Goal: Book appointment/travel/reservation

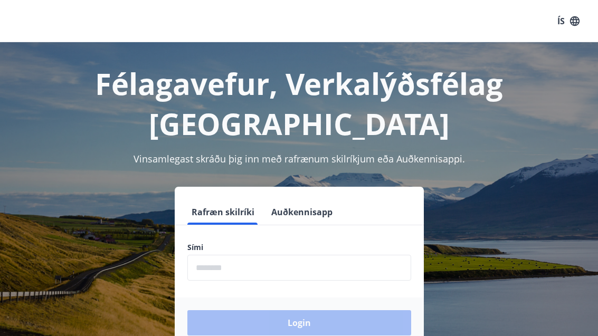
click at [265, 278] on input "phone" at bounding box center [299, 268] width 224 height 26
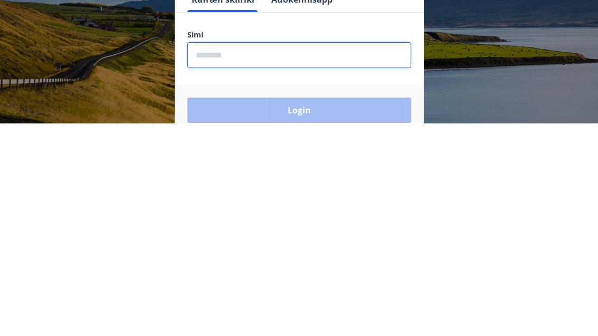
type input "*"
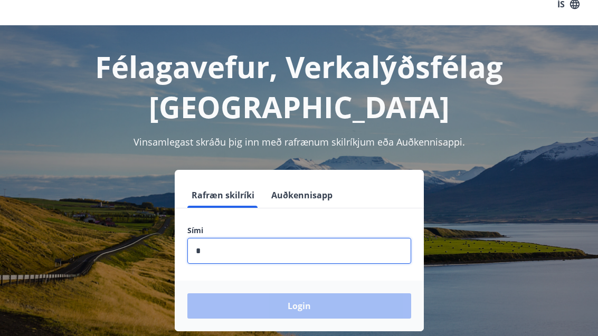
scroll to position [17, 0]
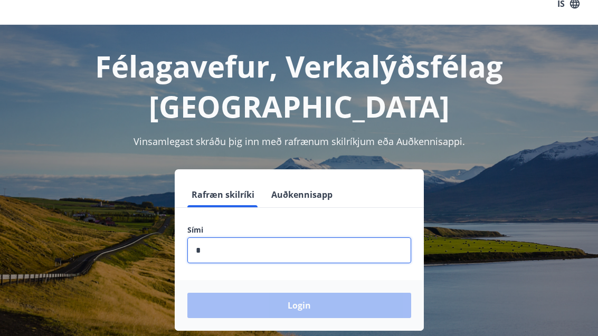
click at [234, 262] on input "phone" at bounding box center [299, 251] width 224 height 26
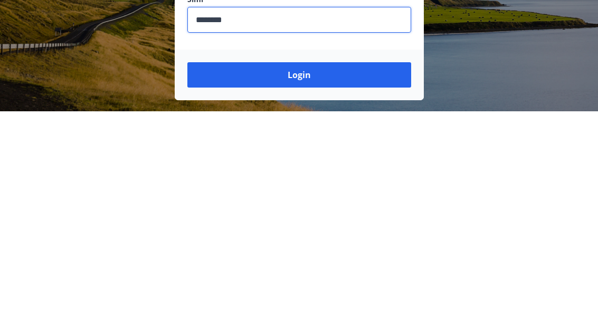
type input "********"
click at [325, 287] on button "Login" at bounding box center [299, 299] width 224 height 25
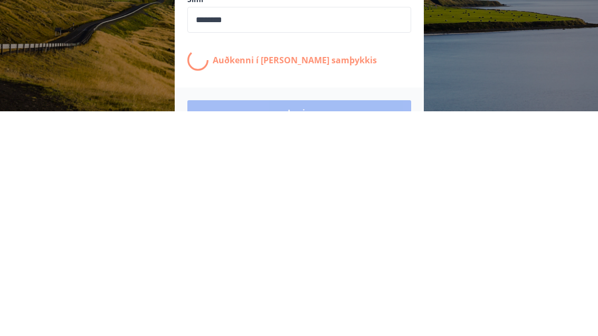
scroll to position [165, 0]
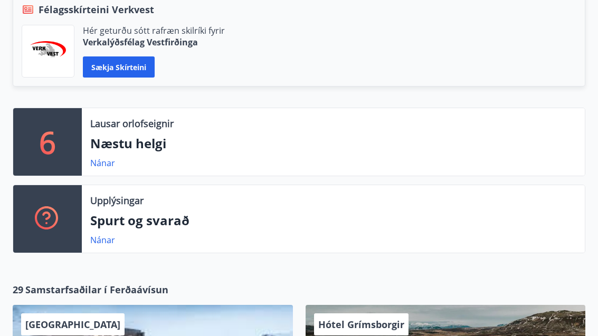
scroll to position [269, 0]
click at [99, 167] on link "Nánar" at bounding box center [102, 163] width 25 height 12
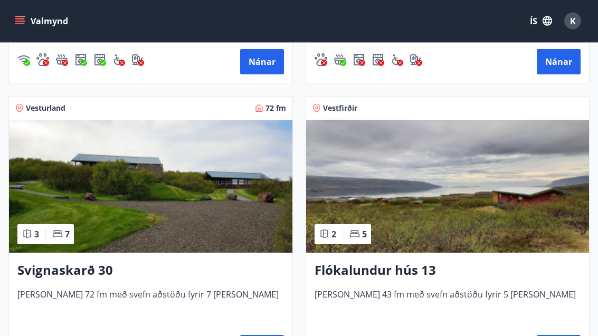
scroll to position [461, 0]
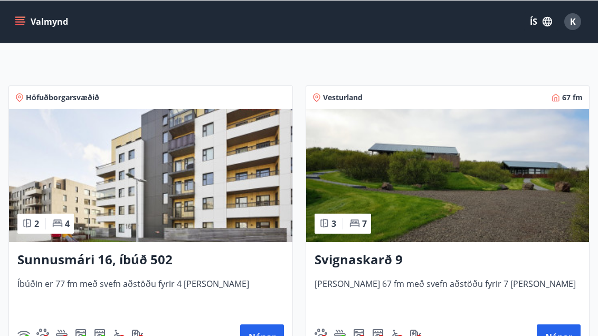
click at [266, 336] on button "Nánar" at bounding box center [262, 336] width 44 height 25
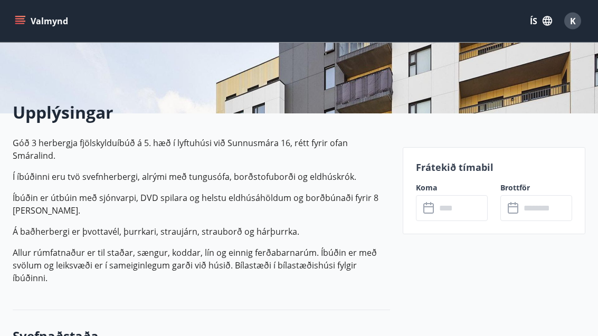
click at [436, 213] on input "text" at bounding box center [462, 209] width 52 height 26
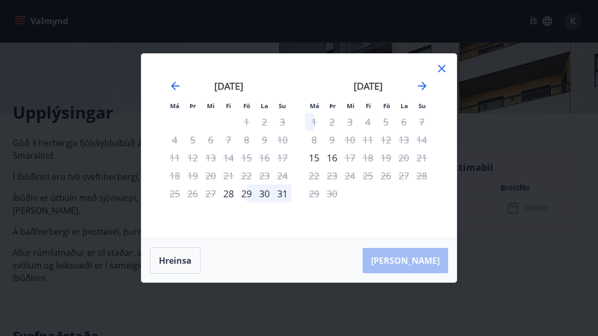
click at [457, 118] on div "Má Þr Mi Fi Fö La Su Má Þr Mi Fi Fö La Su [DATE] 1 2 3 4 5 6 7 8 9 10 11 12 13 …" at bounding box center [299, 168] width 598 height 336
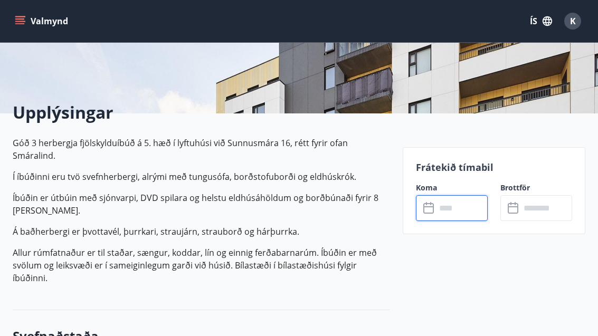
click at [472, 212] on input "text" at bounding box center [462, 208] width 52 height 26
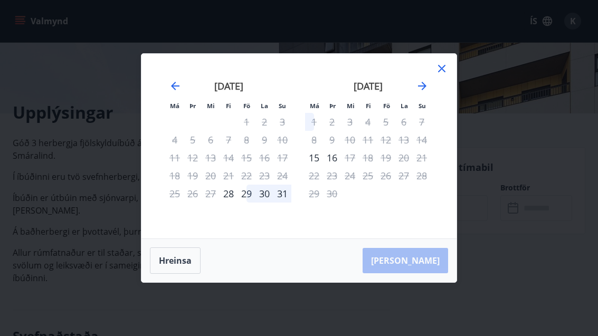
click at [420, 92] on icon "Move forward to switch to the next month." at bounding box center [422, 86] width 13 height 13
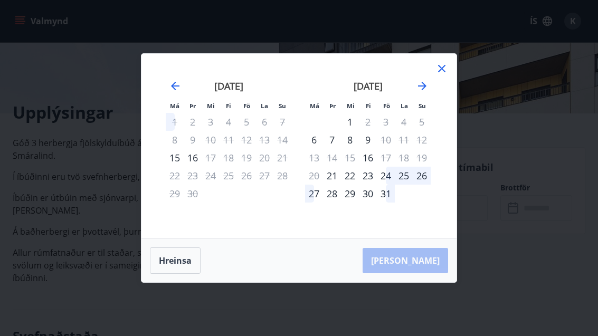
click at [417, 92] on icon "Move forward to switch to the next month." at bounding box center [422, 86] width 13 height 13
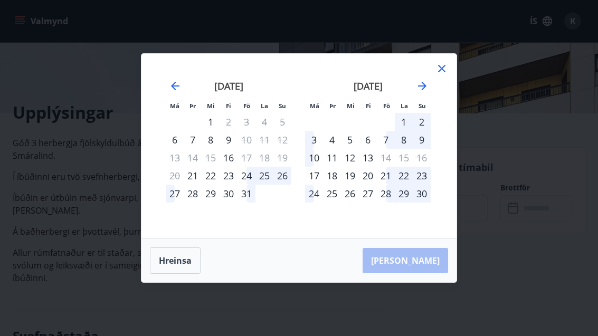
click at [418, 92] on icon "Move forward to switch to the next month." at bounding box center [422, 86] width 13 height 13
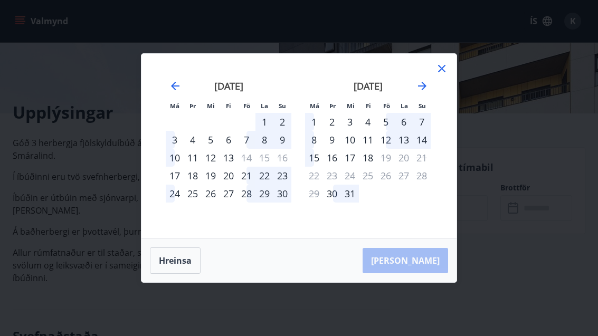
click at [419, 92] on icon "Move forward to switch to the next month." at bounding box center [422, 86] width 13 height 13
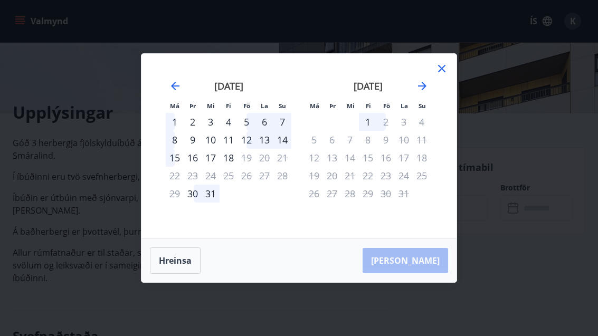
click at [428, 92] on icon "Move forward to switch to the next month." at bounding box center [422, 86] width 13 height 13
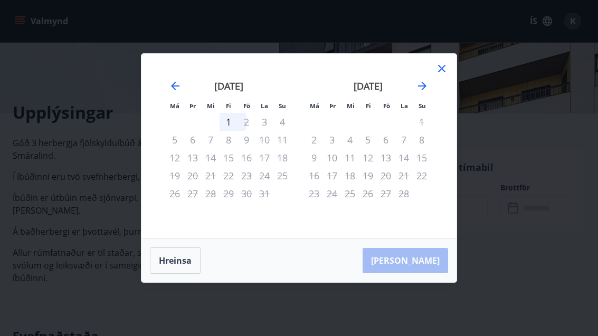
click at [443, 72] on icon at bounding box center [441, 68] width 7 height 7
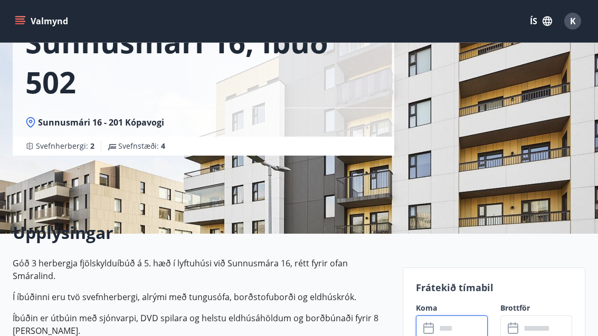
scroll to position [79, 0]
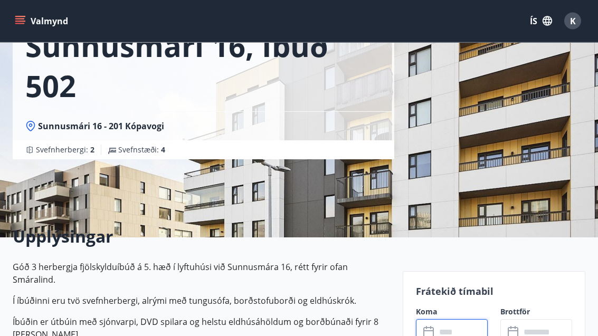
click at [30, 29] on button "Valmynd" at bounding box center [43, 21] width 60 height 19
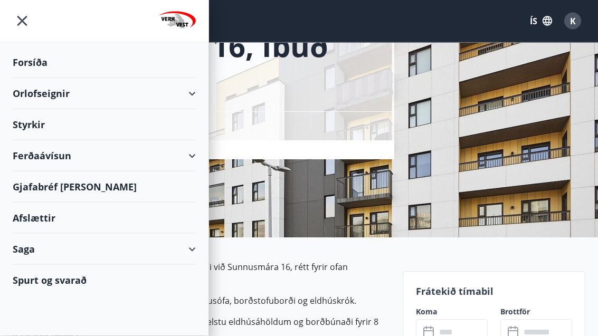
scroll to position [79, 0]
click at [189, 103] on div "Orlofseignir" at bounding box center [104, 93] width 183 height 31
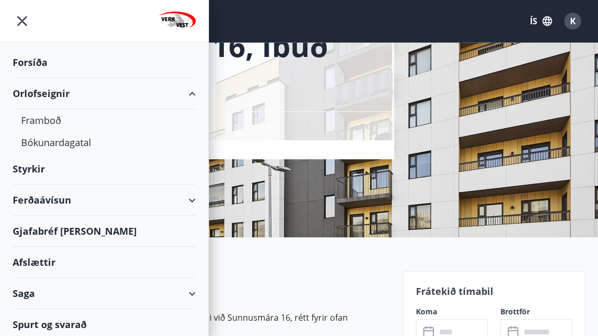
click at [37, 125] on div "Framboð" at bounding box center [104, 120] width 166 height 22
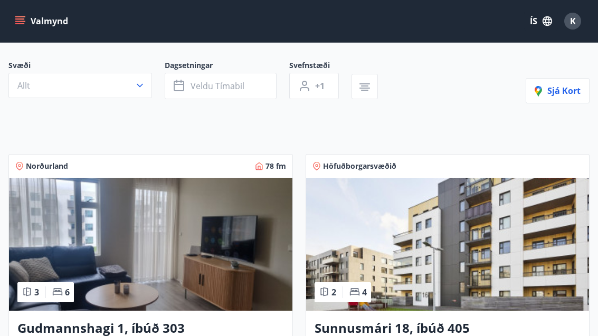
scroll to position [77, 0]
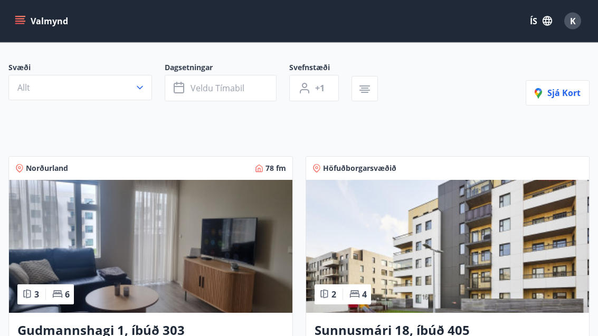
click at [142, 99] on button "Allt" at bounding box center [80, 87] width 144 height 25
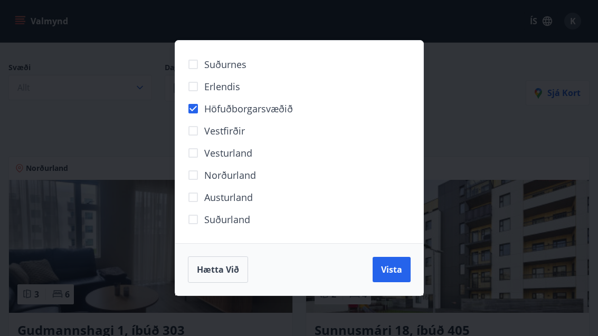
click at [402, 275] on button "Vista" at bounding box center [392, 269] width 38 height 25
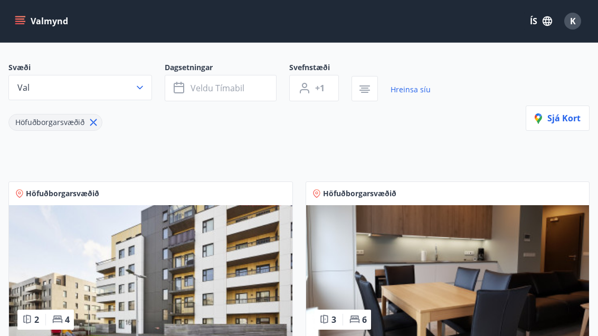
click at [160, 97] on div "Svæði Val" at bounding box center [86, 81] width 156 height 39
click at [252, 98] on button "Veldu tímabil" at bounding box center [221, 88] width 112 height 26
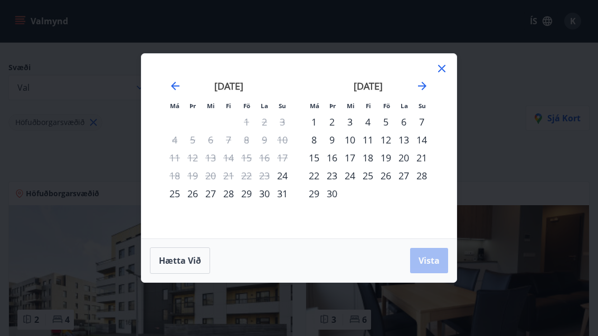
click at [420, 88] on icon "Move forward to switch to the next month." at bounding box center [422, 86] width 13 height 13
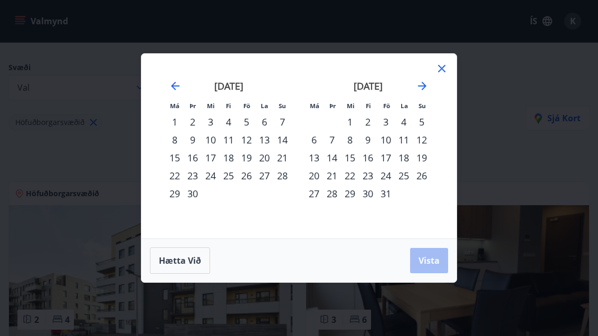
click at [417, 89] on icon "Move forward to switch to the next month." at bounding box center [422, 86] width 13 height 13
click at [424, 90] on icon "Move forward to switch to the next month." at bounding box center [422, 86] width 13 height 13
click at [339, 157] on div "16" at bounding box center [332, 158] width 18 height 18
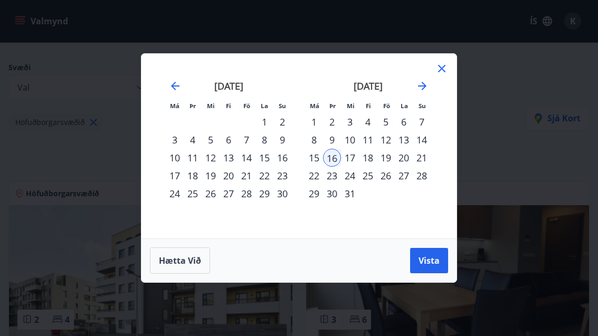
click at [407, 163] on div "20" at bounding box center [404, 158] width 18 height 18
click at [436, 268] on button "Vista" at bounding box center [429, 260] width 38 height 25
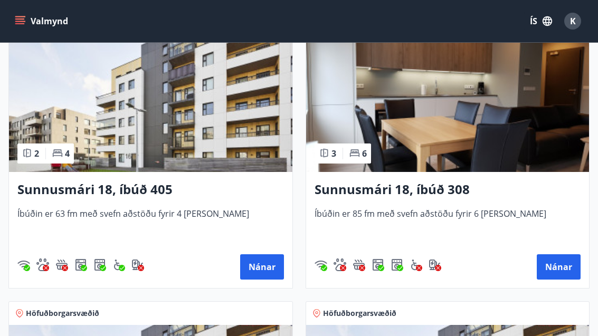
scroll to position [242, 0]
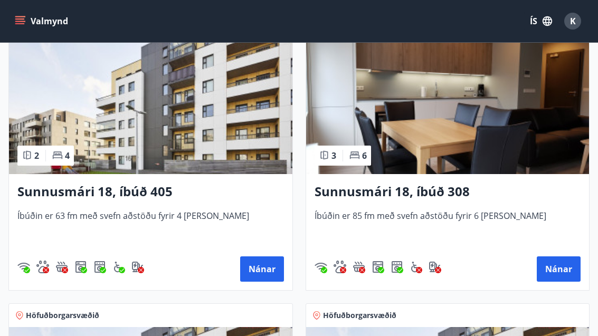
click at [263, 274] on button "Nánar" at bounding box center [262, 269] width 44 height 25
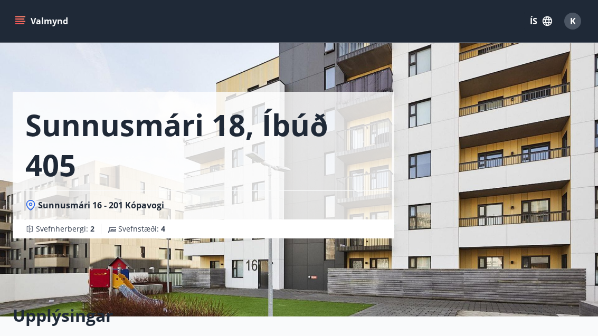
click at [8, 32] on div "Valmynd ÍS K" at bounding box center [299, 21] width 598 height 42
click at [21, 27] on button "Valmynd" at bounding box center [43, 21] width 60 height 19
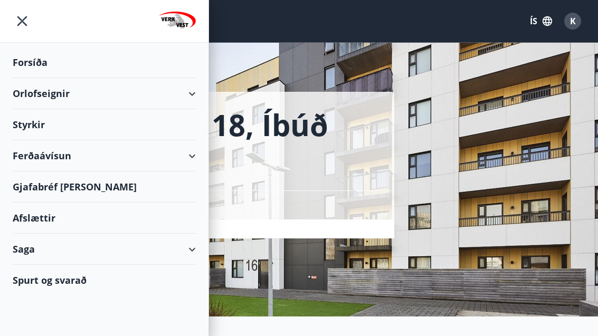
click at [34, 213] on div "Afslættir" at bounding box center [104, 218] width 183 height 31
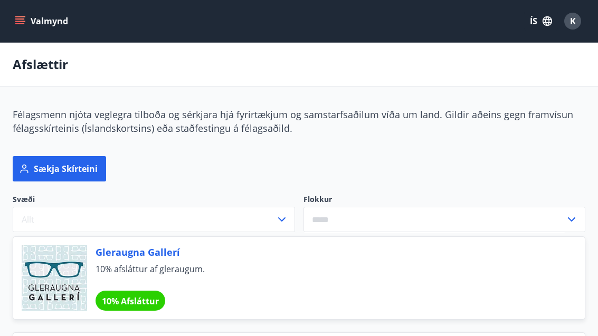
click at [31, 27] on button "Valmynd" at bounding box center [43, 21] width 60 height 19
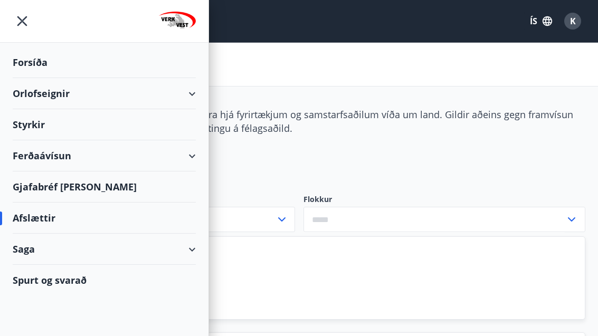
click at [193, 78] on div "Styrkir" at bounding box center [104, 62] width 183 height 31
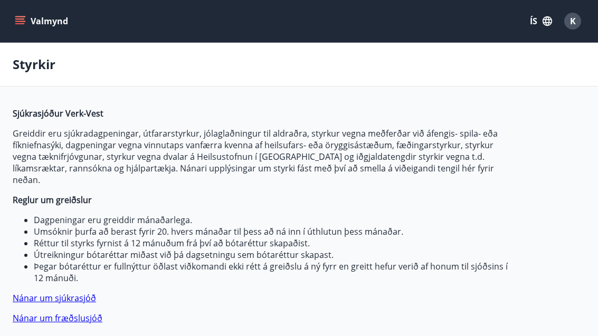
type input "***"
click at [25, 20] on icon "menu" at bounding box center [20, 21] width 11 height 11
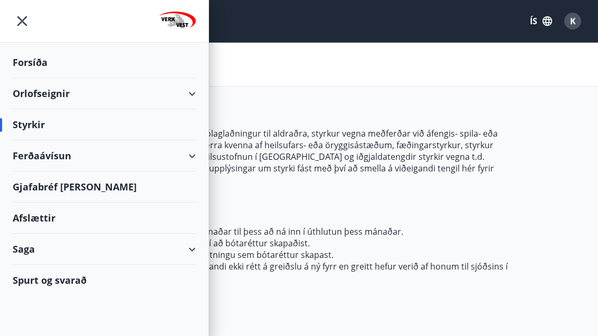
click at [193, 105] on div "Orlofseignir" at bounding box center [104, 93] width 183 height 31
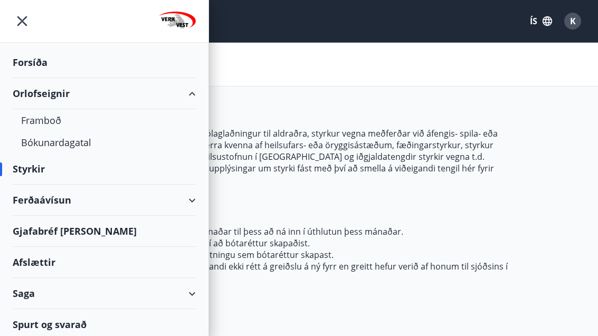
click at [38, 123] on div "Framboð" at bounding box center [104, 120] width 166 height 22
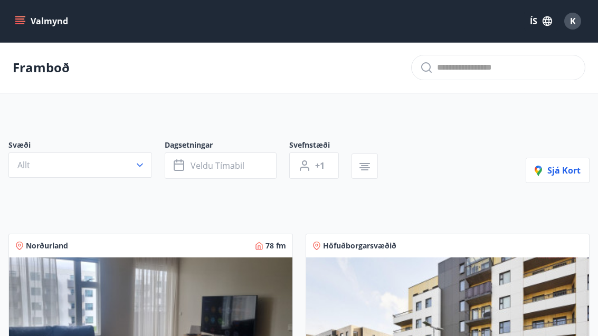
click at [21, 20] on icon "menu" at bounding box center [20, 18] width 10 height 1
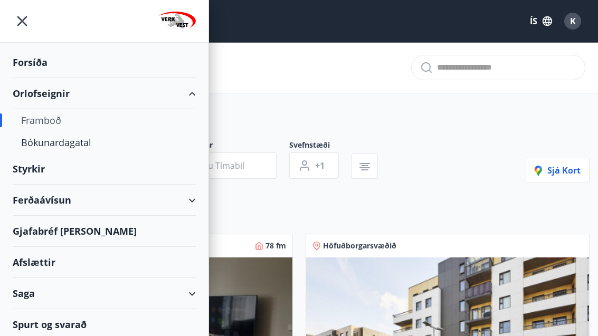
click at [52, 147] on div "Bókunardagatal" at bounding box center [104, 142] width 166 height 22
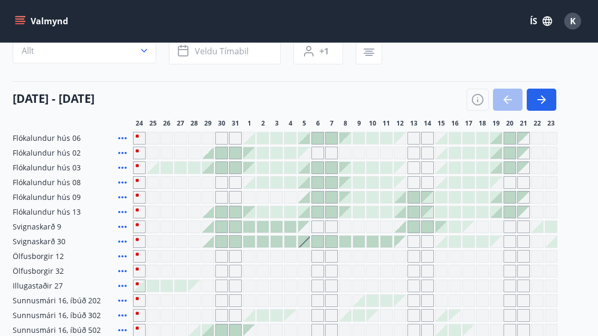
scroll to position [89, 0]
click at [539, 109] on button "button" at bounding box center [542, 100] width 30 height 22
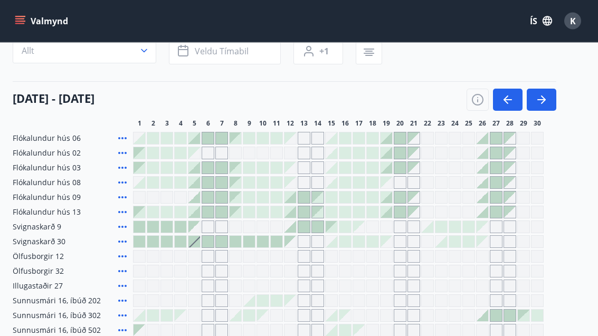
scroll to position [89, 0]
click at [543, 107] on button "button" at bounding box center [542, 100] width 30 height 22
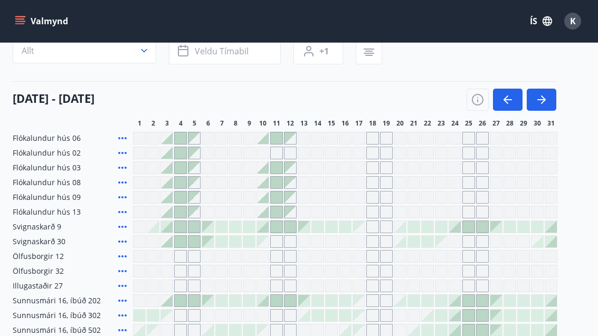
click at [541, 106] on icon "button" at bounding box center [541, 99] width 13 height 13
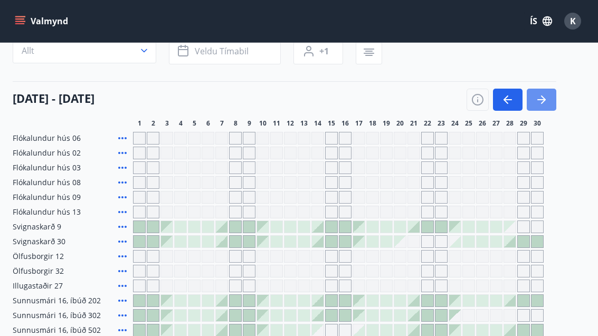
click at [548, 102] on button "button" at bounding box center [542, 100] width 30 height 22
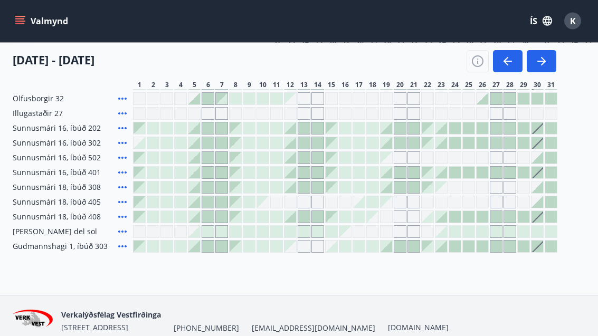
scroll to position [276, 0]
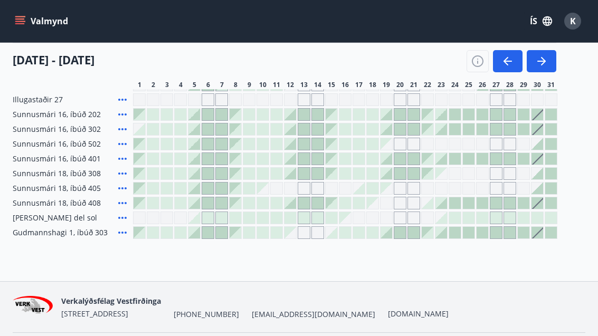
click at [34, 193] on span "Sunnusmári 18, íbúð 405" at bounding box center [57, 188] width 88 height 11
click at [122, 191] on icon at bounding box center [122, 188] width 13 height 13
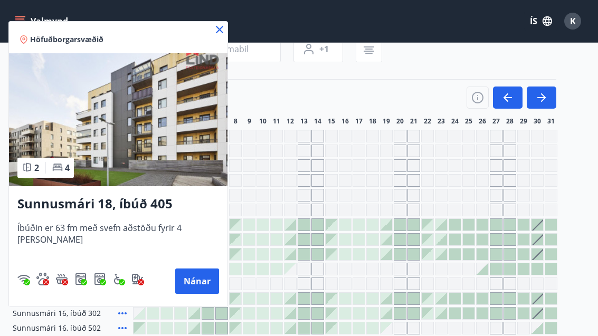
scroll to position [91, 0]
click at [213, 33] on icon at bounding box center [219, 29] width 13 height 13
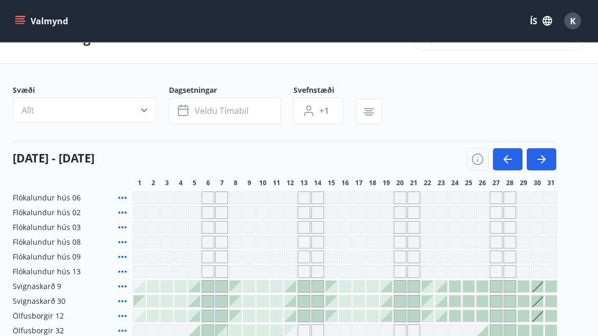
scroll to position [26, 0]
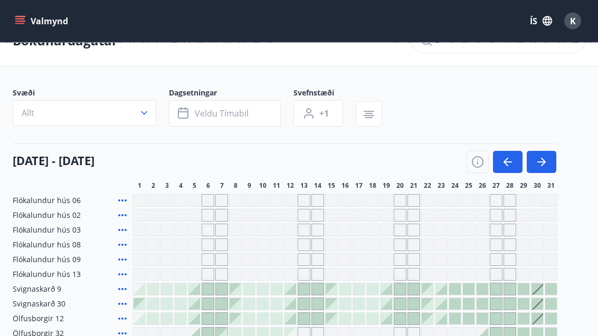
click at [136, 112] on button "Allt" at bounding box center [85, 113] width 144 height 25
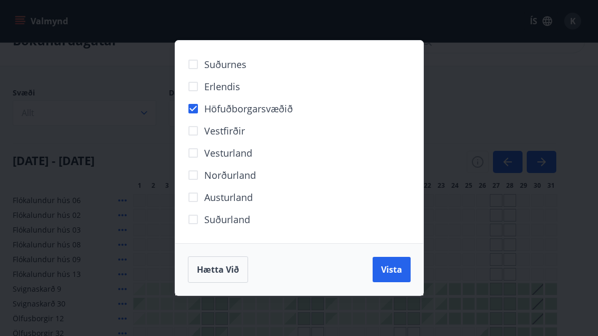
click at [401, 282] on button "Vista" at bounding box center [392, 269] width 38 height 25
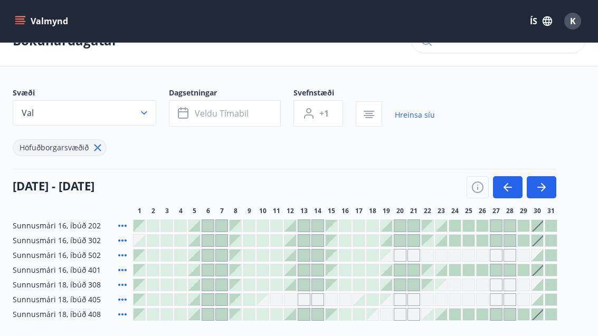
click at [207, 119] on button "Veldu tímabil" at bounding box center [225, 113] width 112 height 26
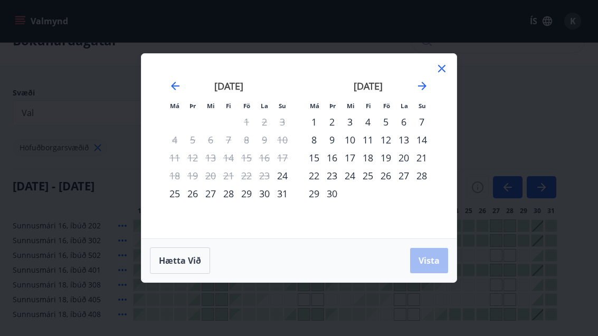
click at [416, 92] on icon "Move forward to switch to the next month." at bounding box center [422, 86] width 13 height 13
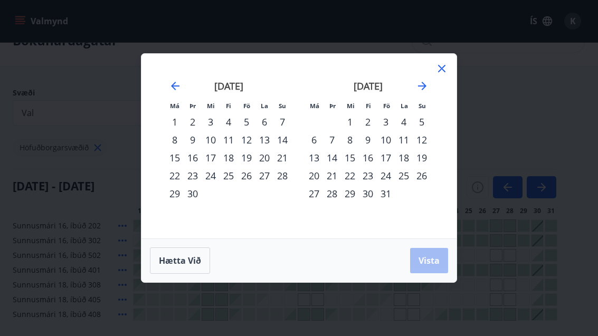
click at [419, 92] on icon "Move forward to switch to the next month." at bounding box center [422, 86] width 13 height 13
click at [420, 92] on icon "Move forward to switch to the next month." at bounding box center [422, 86] width 13 height 13
click at [335, 167] on div "16" at bounding box center [332, 158] width 18 height 18
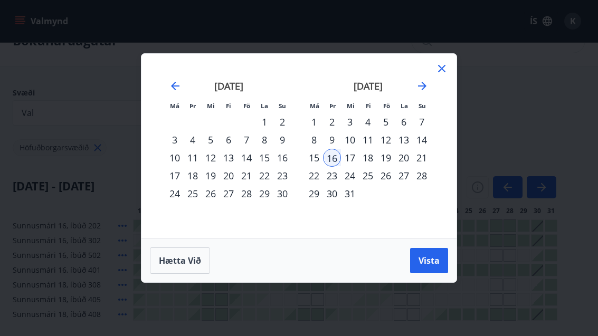
click at [400, 167] on div "20" at bounding box center [404, 158] width 18 height 18
click at [431, 267] on span "Vista" at bounding box center [429, 261] width 21 height 12
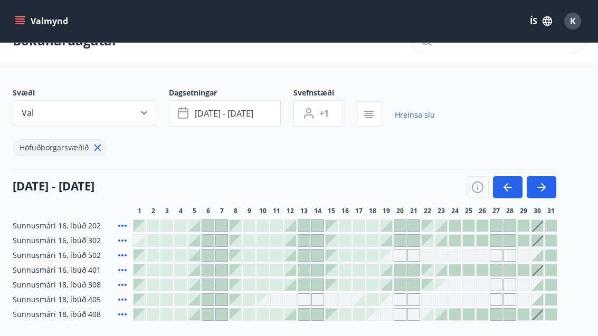
click at [121, 260] on icon at bounding box center [122, 255] width 13 height 13
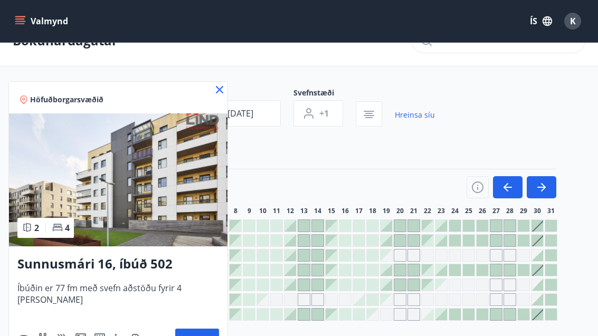
click at [217, 92] on div "Höfuðborgarsvæðið" at bounding box center [118, 98] width 219 height 32
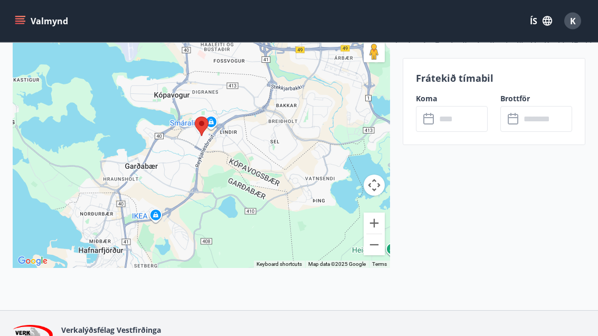
scroll to position [1564, 0]
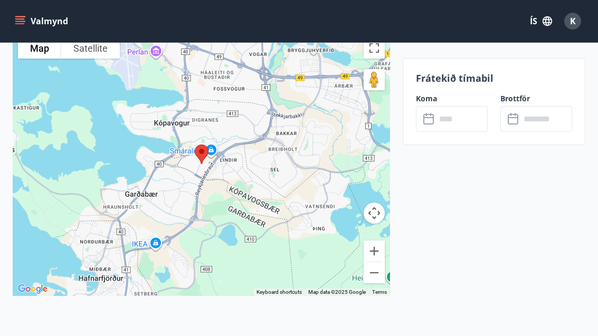
scroll to position [1519, 0]
click at [452, 130] on input "text" at bounding box center [462, 119] width 52 height 26
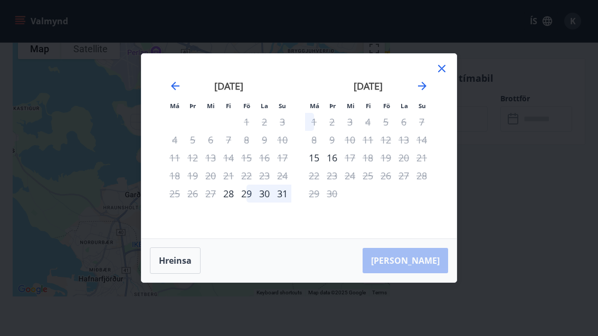
click at [421, 92] on icon "Move forward to switch to the next month." at bounding box center [422, 86] width 13 height 13
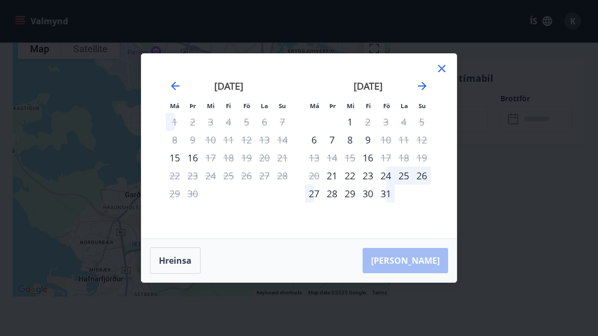
click at [421, 92] on icon "Move forward to switch to the next month." at bounding box center [422, 86] width 13 height 13
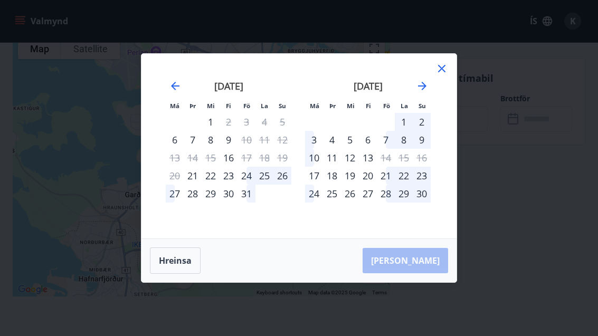
click at [427, 92] on icon "Move forward to switch to the next month." at bounding box center [422, 86] width 13 height 13
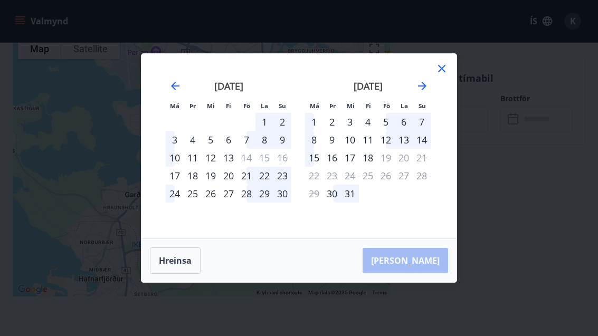
click at [183, 273] on button "Hreinsa" at bounding box center [175, 261] width 51 height 26
click at [182, 274] on button "Hreinsa" at bounding box center [175, 261] width 51 height 26
click at [435, 90] on div "[DATE] 1 2 3 4 5 6 7 8 9 10 11 12 13 14 15 16 17 18 19 20 21 22 23 24 25 26 27 …" at bounding box center [367, 153] width 139 height 173
click at [444, 75] on icon at bounding box center [442, 68] width 13 height 13
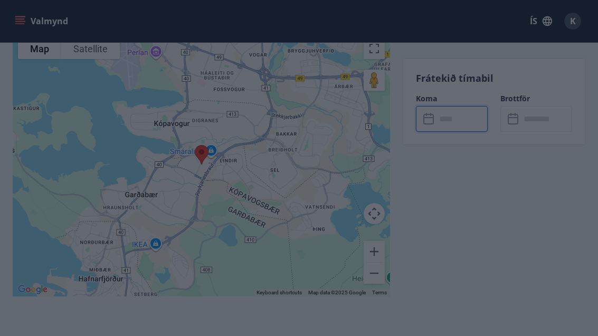
click at [444, 72] on icon at bounding box center [441, 68] width 7 height 7
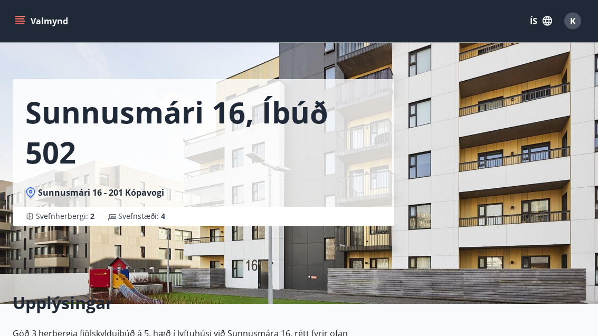
scroll to position [0, 0]
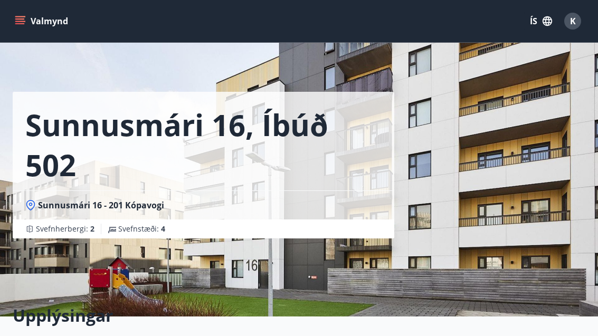
click at [26, 25] on button "Valmynd" at bounding box center [43, 21] width 60 height 19
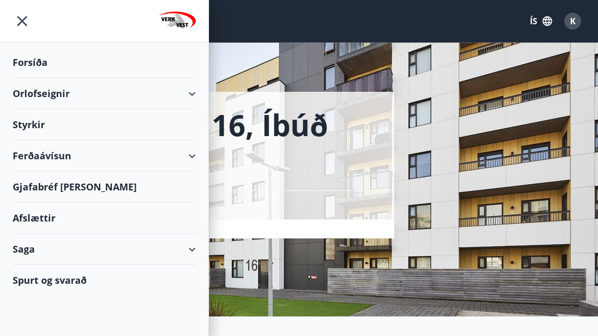
click at [186, 162] on div "Ferðaávísun" at bounding box center [104, 155] width 183 height 31
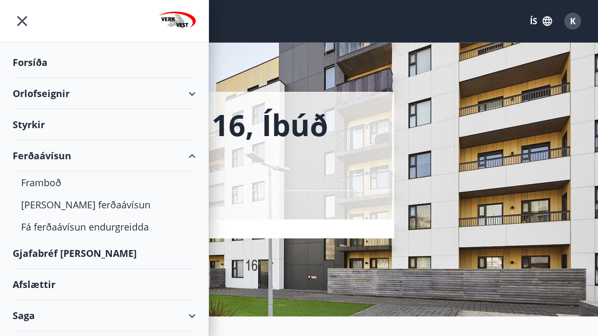
click at [53, 187] on div "Framboð" at bounding box center [104, 183] width 166 height 22
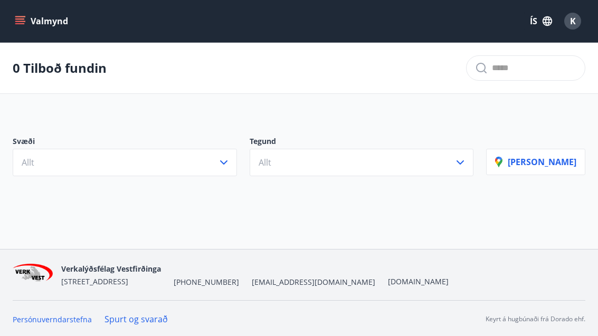
click at [227, 168] on button "Allt" at bounding box center [125, 162] width 224 height 27
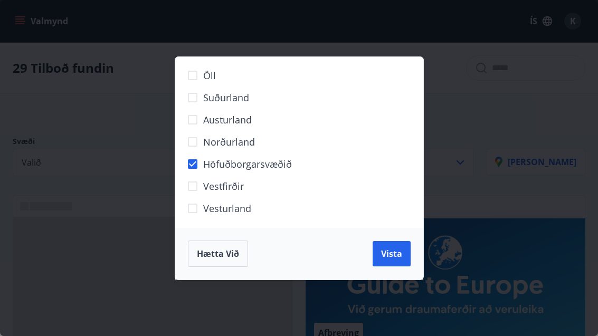
click at [393, 254] on span "Vista" at bounding box center [391, 254] width 21 height 12
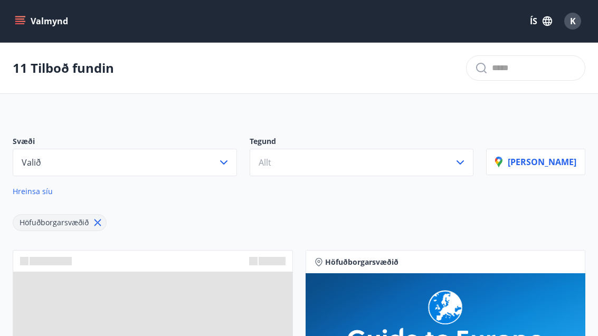
click at [467, 168] on icon "button" at bounding box center [460, 162] width 13 height 13
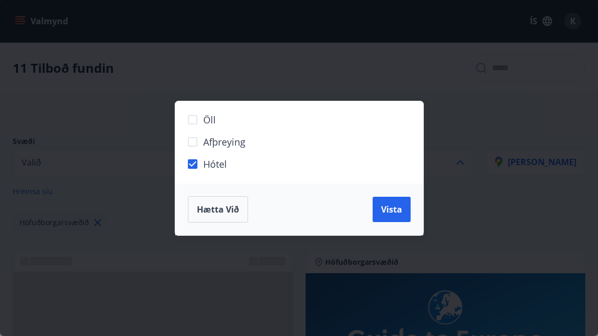
click at [385, 221] on button "Vista" at bounding box center [392, 209] width 38 height 25
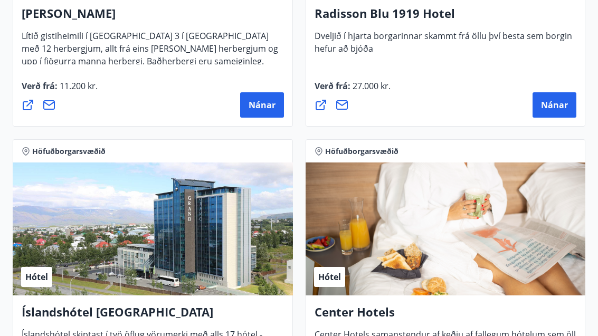
scroll to position [1007, 0]
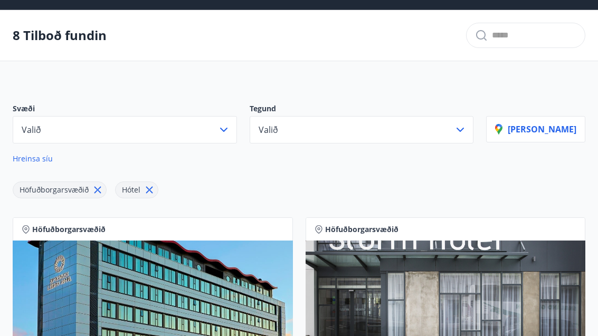
scroll to position [32, 0]
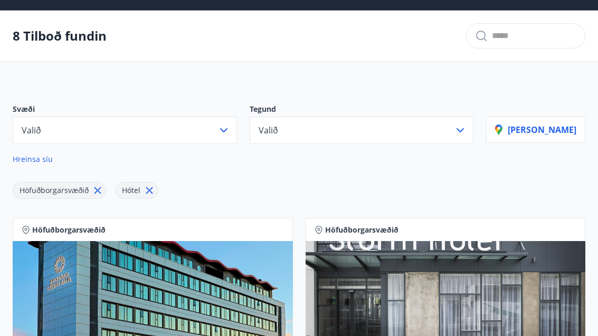
click at [546, 137] on button "[PERSON_NAME]" at bounding box center [535, 130] width 99 height 26
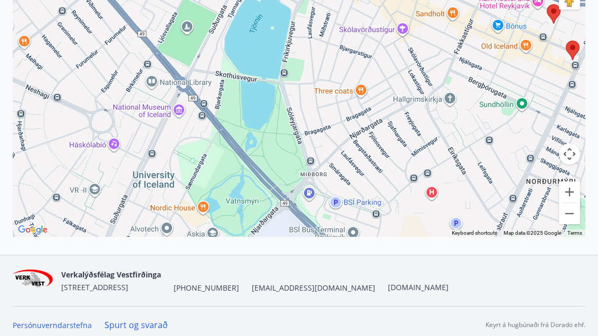
scroll to position [246, 0]
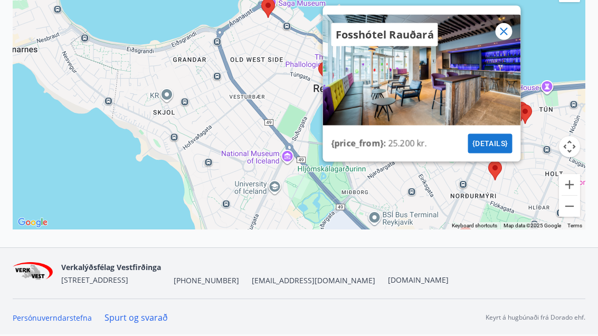
click at [503, 37] on icon at bounding box center [503, 31] width 13 height 13
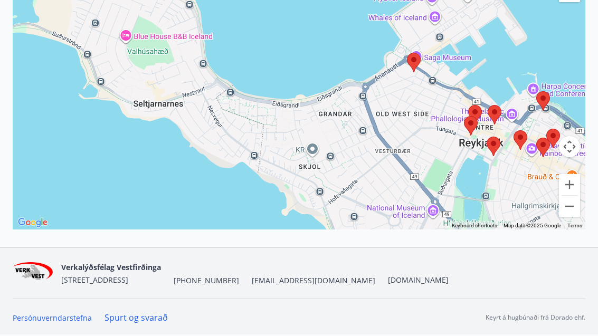
click at [561, 192] on div at bounding box center [299, 87] width 573 height 286
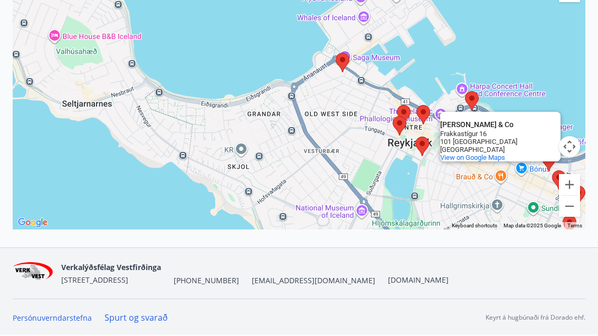
click at [563, 157] on button "Map camera controls" at bounding box center [569, 146] width 21 height 21
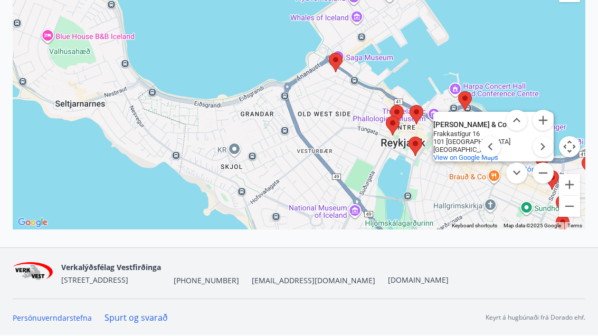
click at [561, 157] on button "Map camera controls" at bounding box center [569, 146] width 21 height 21
click at [524, 138] on div "Frakkastígur 16" at bounding box center [480, 134] width 95 height 8
click at [563, 62] on div "[PERSON_NAME] & Co [PERSON_NAME] & Co [STREET_ADDRESS] View on Google Maps" at bounding box center [299, 87] width 573 height 286
click at [559, 51] on div "[PERSON_NAME] & Co [PERSON_NAME] & Co [STREET_ADDRESS] View on Google Maps" at bounding box center [299, 87] width 573 height 286
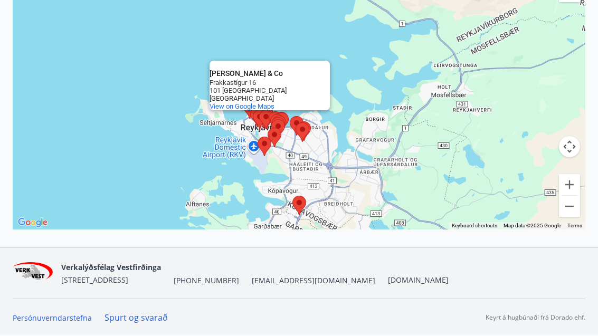
click at [330, 230] on div "[PERSON_NAME] & Co [PERSON_NAME] & Co [STREET_ADDRESS] View on Google Maps" at bounding box center [299, 87] width 573 height 286
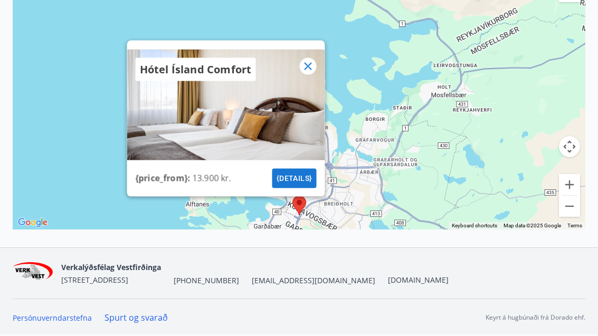
click at [313, 72] on icon at bounding box center [307, 66] width 13 height 13
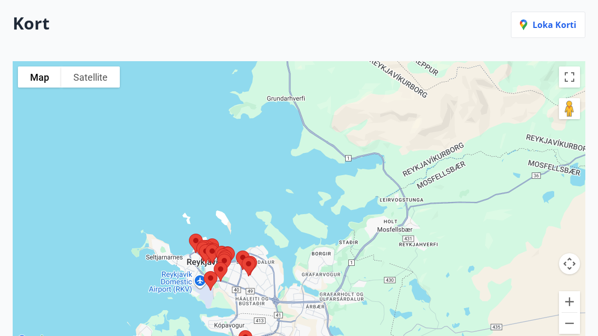
scroll to position [129, 0]
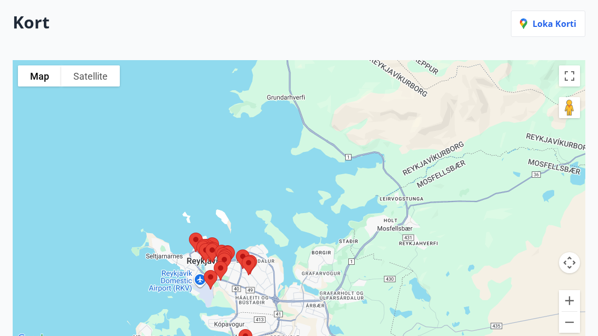
click at [565, 118] on div at bounding box center [299, 204] width 573 height 286
click at [572, 109] on button "Drag Pegman onto the map to open Street View" at bounding box center [569, 108] width 21 height 21
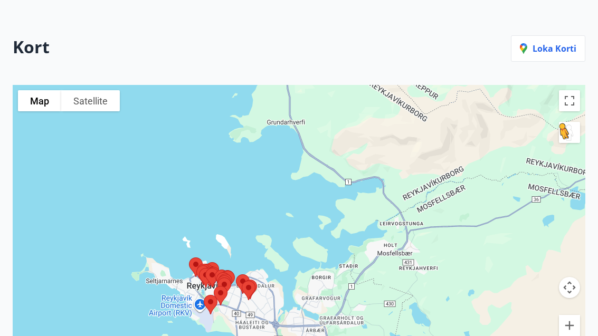
scroll to position [105, 0]
click at [570, 137] on button "Drag Pegman onto the map to open Street View" at bounding box center [569, 132] width 21 height 21
click at [581, 105] on div at bounding box center [299, 228] width 573 height 286
click at [568, 104] on button "Toggle fullscreen view" at bounding box center [569, 100] width 21 height 21
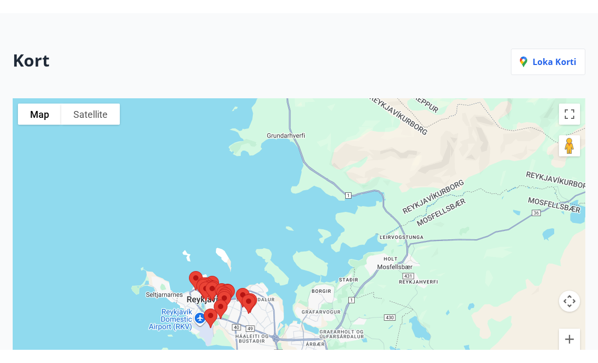
scroll to position [13, 0]
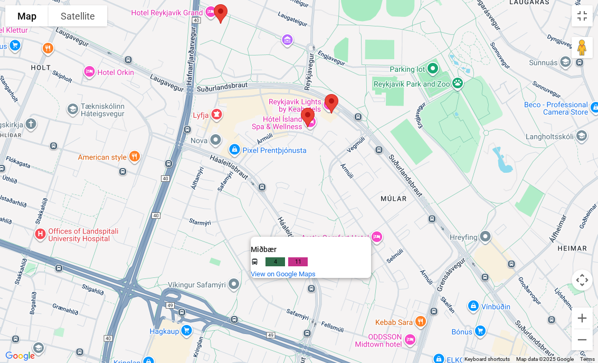
click at [361, 268] on div "4 11 and more." at bounding box center [313, 263] width 124 height 13
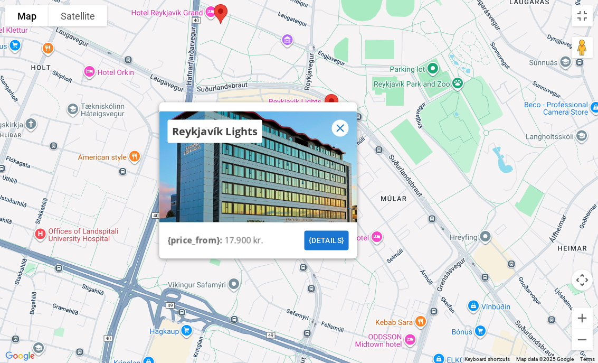
click at [336, 134] on icon at bounding box center [340, 127] width 13 height 13
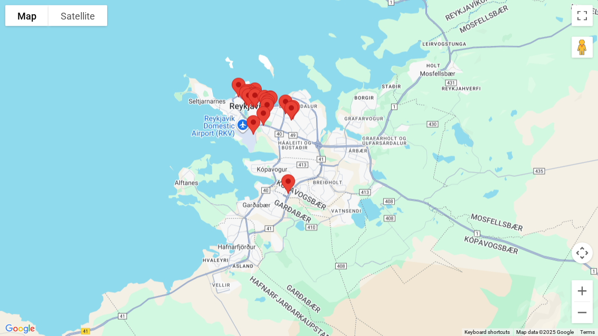
scroll to position [104, 0]
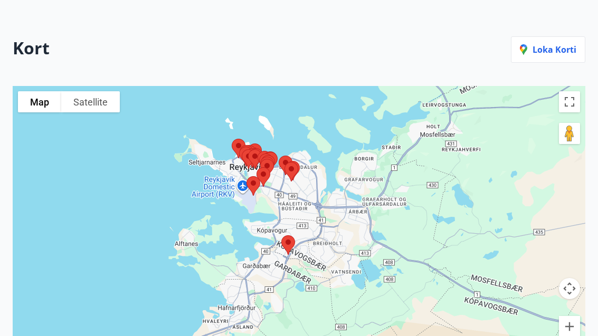
click at [561, 51] on p "Loka korti" at bounding box center [548, 50] width 56 height 12
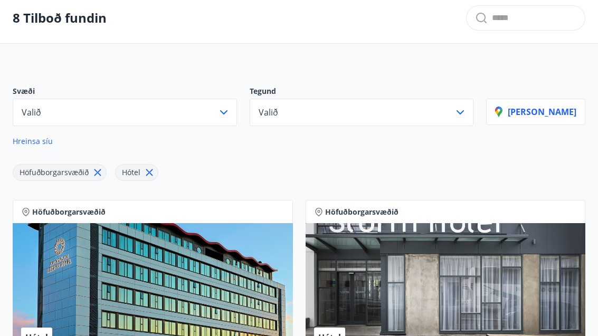
scroll to position [0, 0]
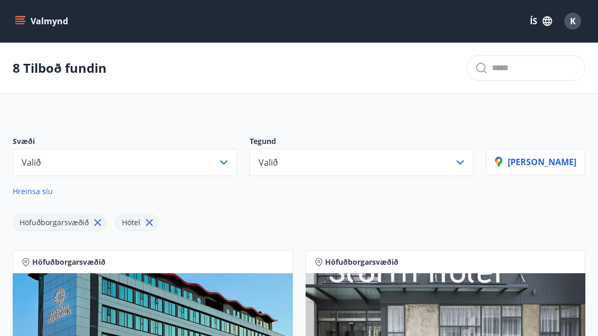
click at [467, 167] on icon "button" at bounding box center [460, 162] width 13 height 13
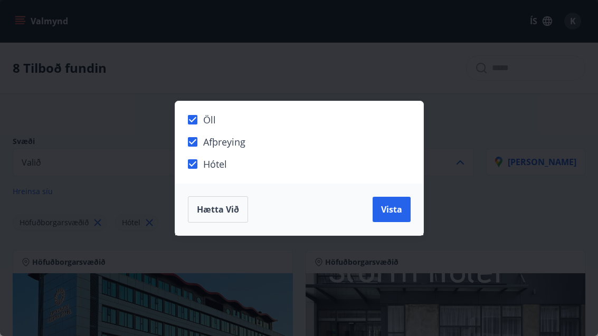
click at [400, 218] on button "Vista" at bounding box center [392, 209] width 38 height 25
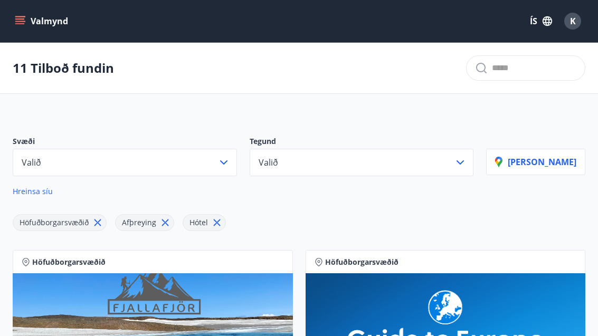
click at [30, 23] on button "Valmynd" at bounding box center [43, 21] width 60 height 19
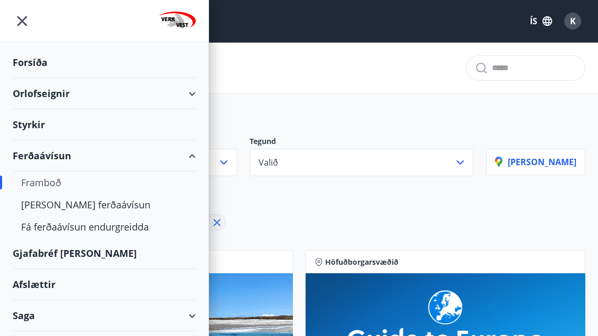
click at [93, 209] on div "[PERSON_NAME] ferðaávísun" at bounding box center [104, 205] width 166 height 22
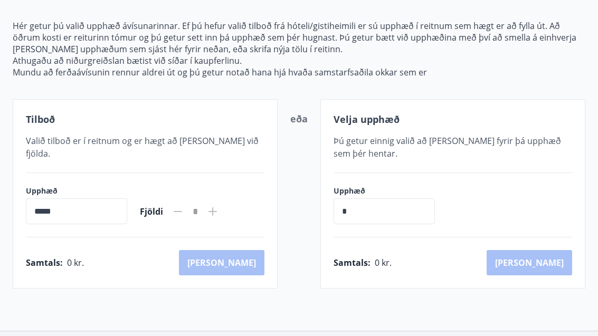
scroll to position [112, 0]
click at [126, 203] on input "*****" at bounding box center [76, 212] width 101 height 26
click at [219, 206] on icon at bounding box center [212, 212] width 13 height 13
click at [182, 205] on div "Fjöldi *" at bounding box center [179, 212] width 79 height 25
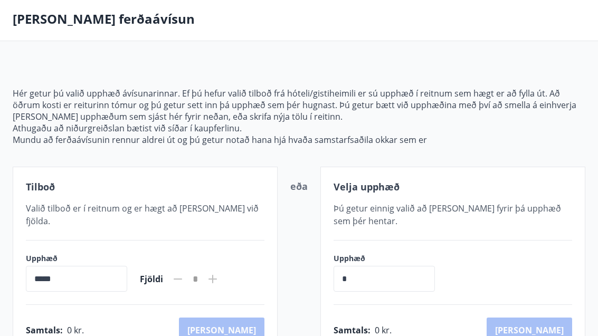
scroll to position [46, 0]
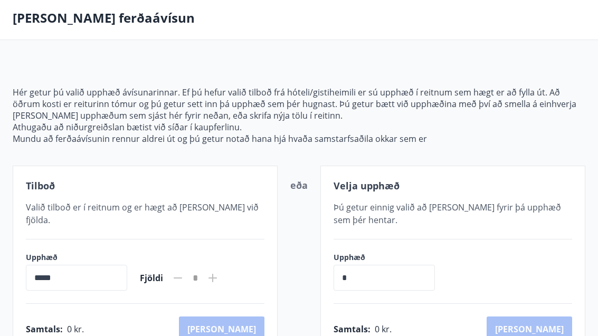
click at [561, 126] on p "Athugaðu að niðurgreiðslan bætist við síðar í kaupferlinu." at bounding box center [299, 128] width 573 height 12
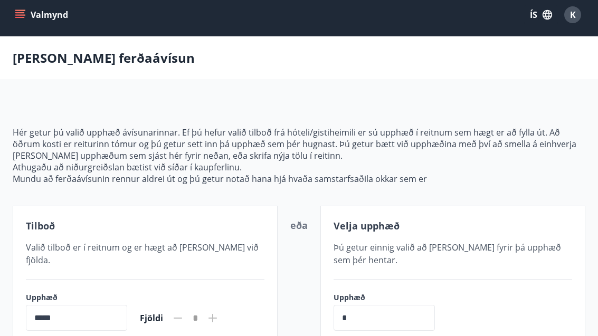
scroll to position [0, 0]
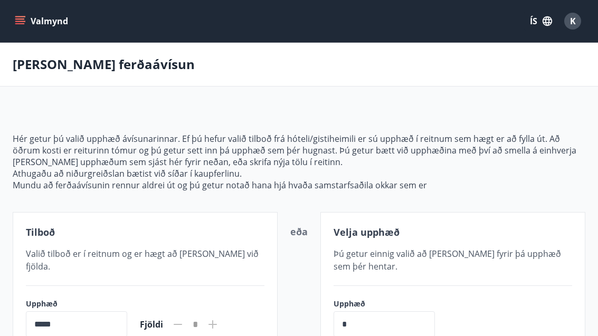
click at [24, 24] on icon "menu" at bounding box center [20, 23] width 10 height 1
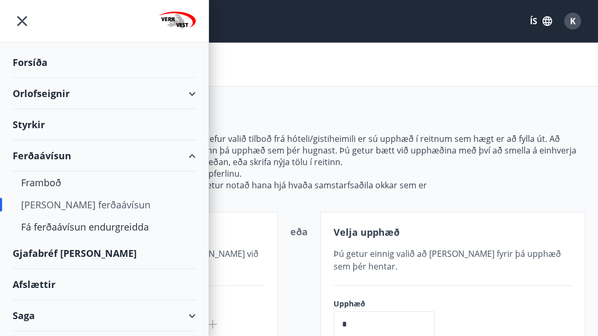
click at [54, 194] on div "[PERSON_NAME] ferðaávísun" at bounding box center [104, 205] width 166 height 22
click at [60, 185] on div "Framboð" at bounding box center [104, 183] width 166 height 22
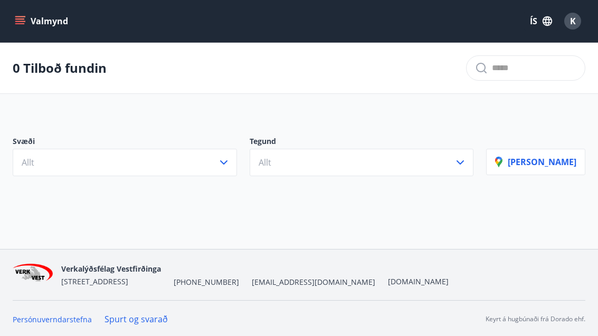
click at [49, 189] on div "0 Tilboð fundin Svæði Allt Tegund Allt [PERSON_NAME]" at bounding box center [299, 137] width 598 height 188
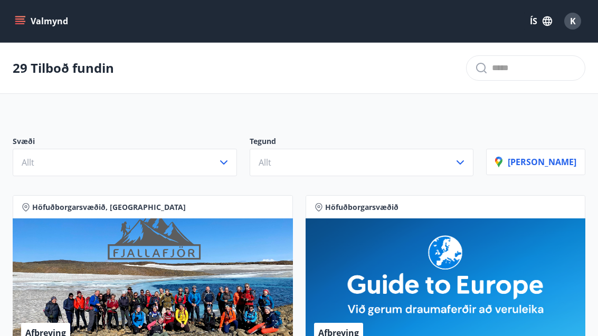
click at [25, 26] on button "Valmynd" at bounding box center [43, 21] width 60 height 19
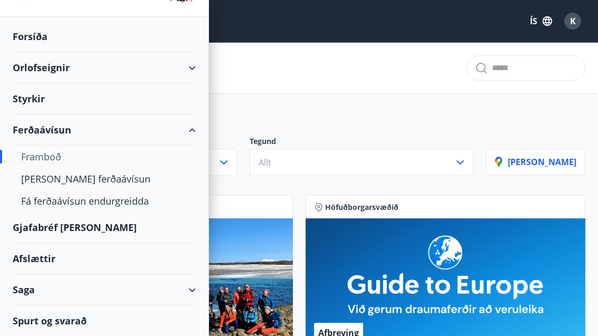
scroll to position [26, 0]
click at [135, 205] on div "Fá ferðaávísun endurgreidda" at bounding box center [104, 201] width 166 height 22
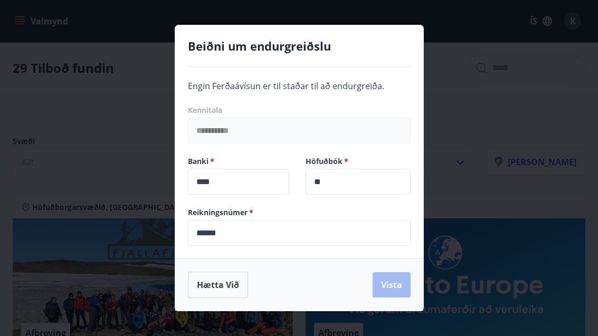
click at [55, 243] on div "**********" at bounding box center [299, 168] width 598 height 336
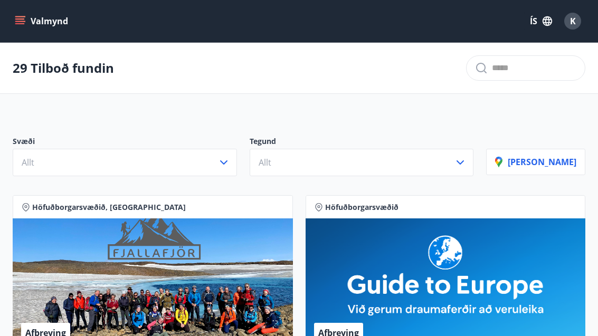
click at [95, 224] on div "Afþreying" at bounding box center [153, 285] width 280 height 133
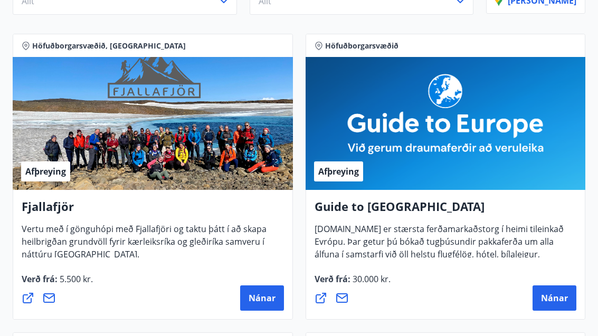
scroll to position [0, 0]
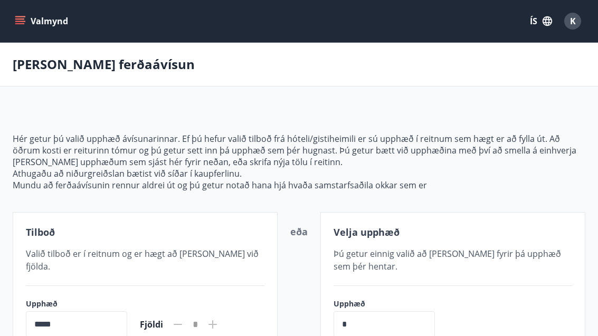
click at [27, 16] on button "Valmynd" at bounding box center [43, 21] width 60 height 19
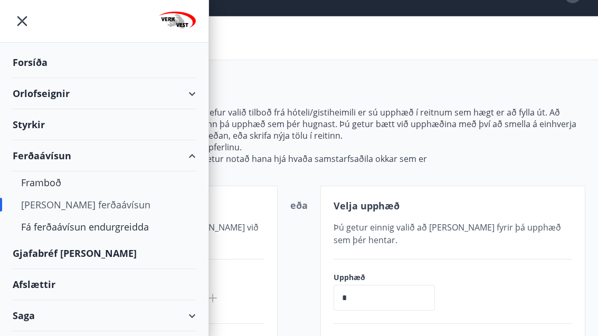
scroll to position [31, 0]
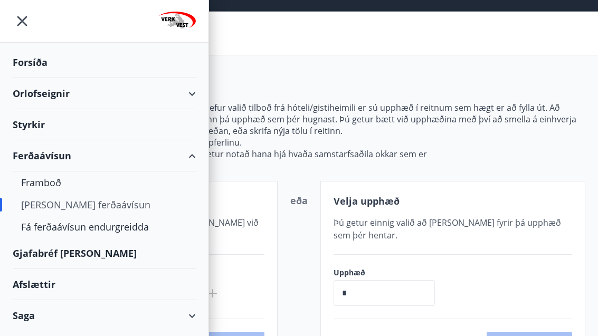
click at [195, 315] on div "Saga" at bounding box center [104, 315] width 183 height 31
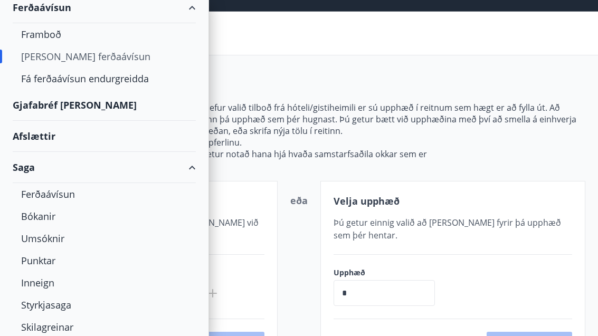
scroll to position [147, 0]
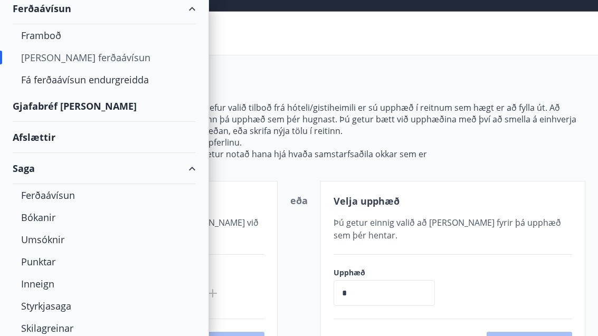
click at [46, 220] on div "Bókanir" at bounding box center [104, 217] width 166 height 22
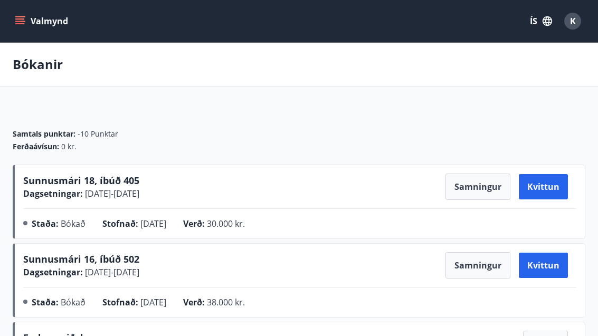
click at [23, 26] on button "Valmynd" at bounding box center [43, 21] width 60 height 19
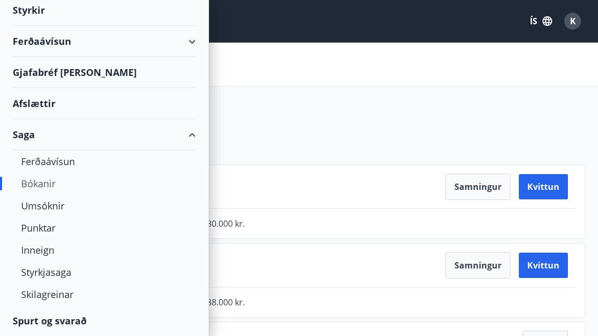
scroll to position [115, 0]
click at [50, 228] on div "Punktar" at bounding box center [104, 228] width 166 height 22
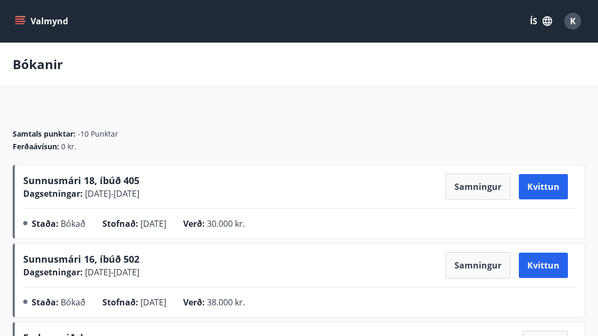
click at [27, 16] on button "Valmynd" at bounding box center [43, 21] width 60 height 19
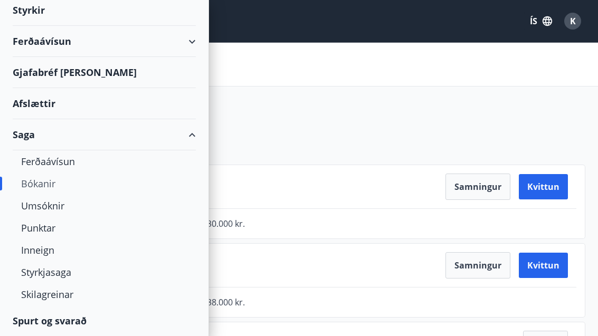
scroll to position [115, 0]
click at [45, 242] on div "Inneign" at bounding box center [104, 250] width 166 height 22
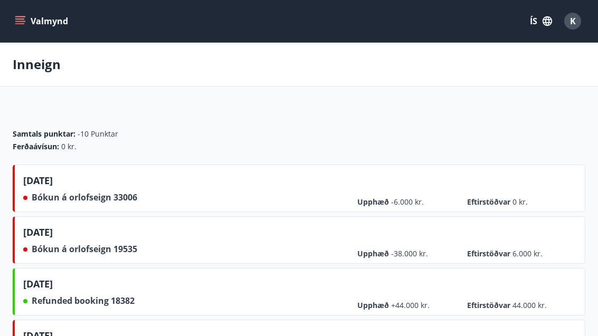
click at [24, 25] on icon "menu" at bounding box center [20, 21] width 11 height 11
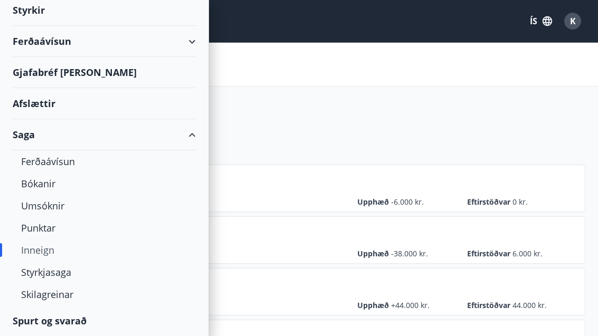
scroll to position [115, 0]
click at [63, 271] on div "Styrkjasaga" at bounding box center [104, 272] width 166 height 22
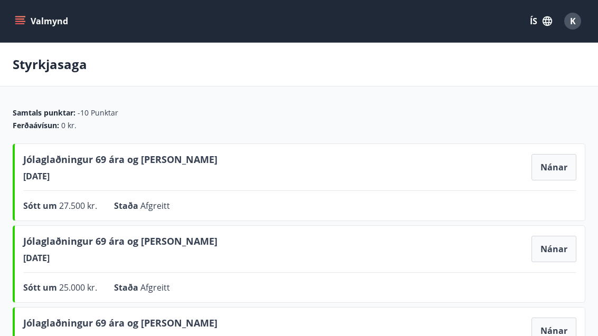
click at [23, 20] on icon "menu" at bounding box center [20, 18] width 10 height 1
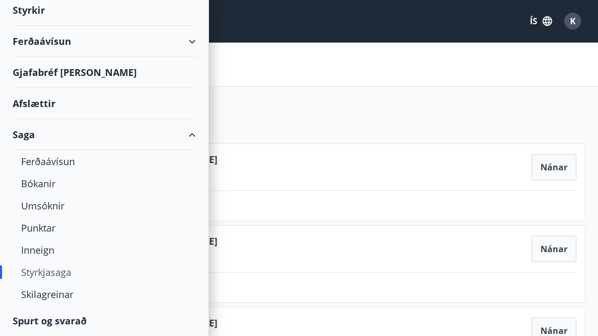
scroll to position [115, 0]
click at [68, 296] on div "Skilagreinar" at bounding box center [104, 295] width 166 height 22
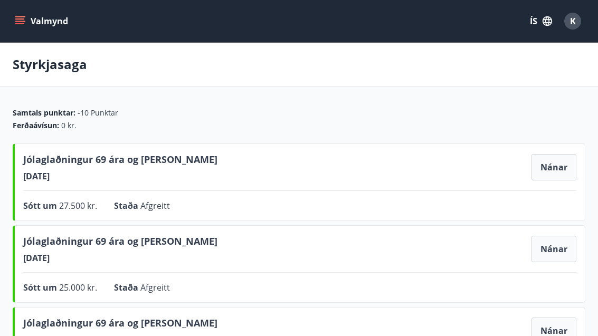
click at [19, 19] on icon "menu" at bounding box center [20, 18] width 10 height 1
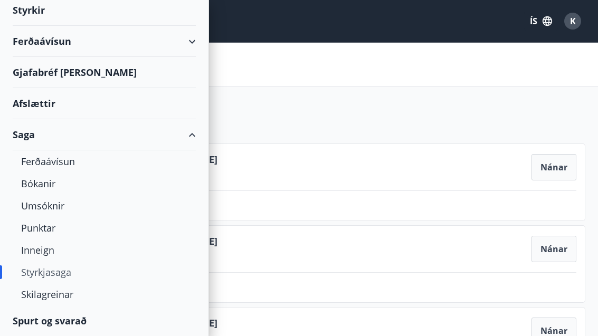
scroll to position [115, 0]
click at [65, 331] on div "Spurt og svarað" at bounding box center [104, 321] width 183 height 31
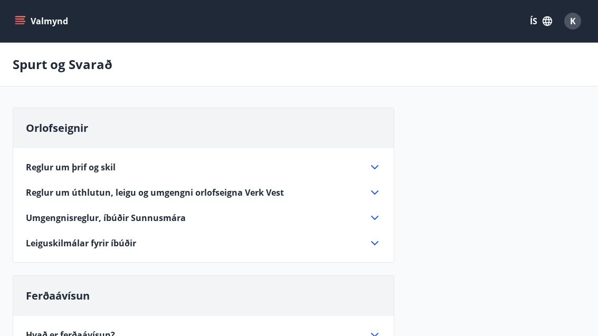
click at [377, 173] on icon at bounding box center [375, 167] width 13 height 13
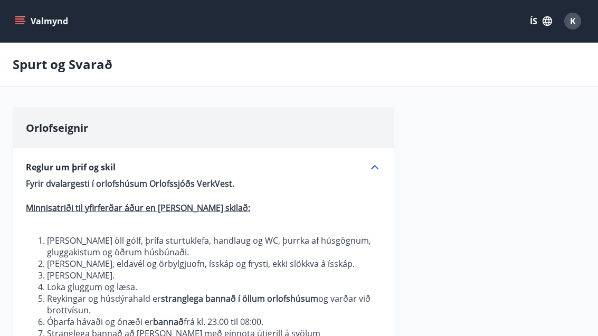
click at [598, 59] on div "Spurt og Svarað" at bounding box center [299, 65] width 598 height 44
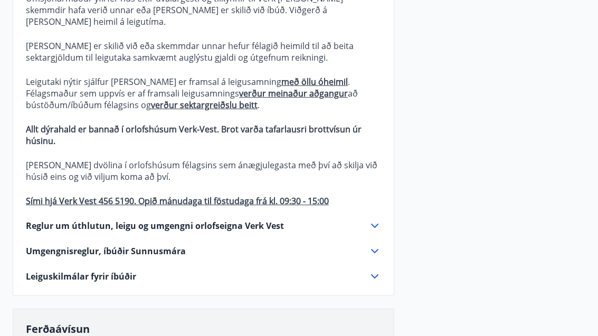
scroll to position [435, 0]
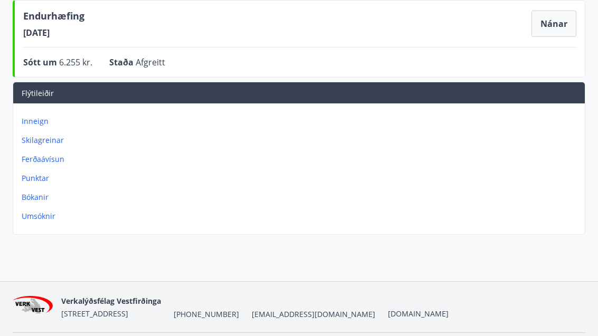
scroll to position [402, 0]
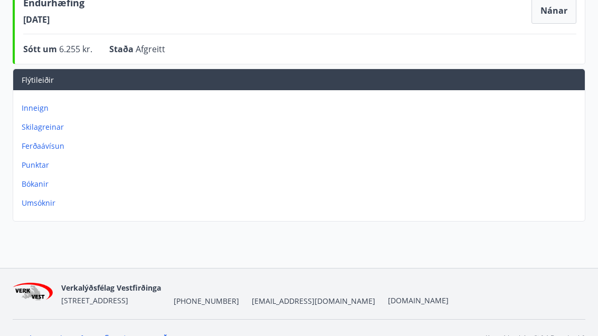
click at [54, 207] on p "Umsóknir" at bounding box center [301, 203] width 559 height 11
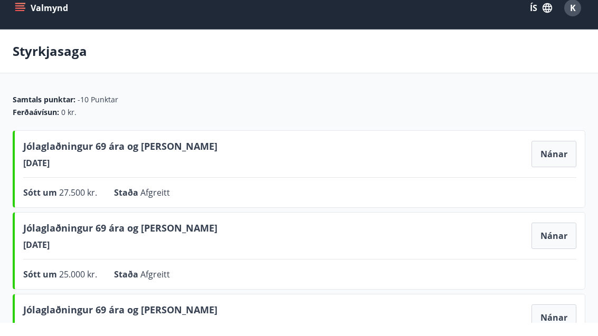
scroll to position [13, 0]
click at [29, 4] on button "Valmynd" at bounding box center [43, 7] width 60 height 19
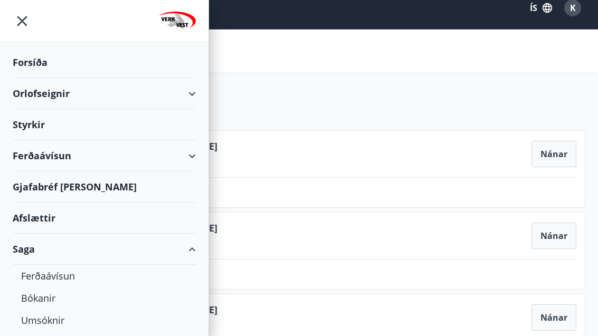
click at [192, 94] on div "Orlofseignir" at bounding box center [104, 93] width 183 height 31
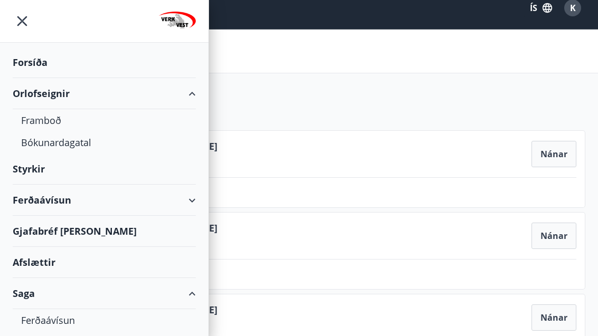
click at [47, 115] on div "Framboð" at bounding box center [104, 120] width 166 height 22
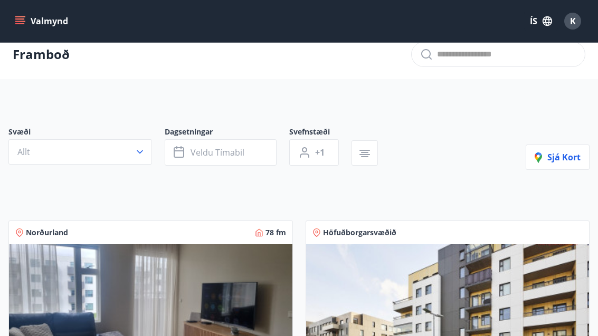
click at [140, 163] on button "Allt" at bounding box center [80, 151] width 144 height 25
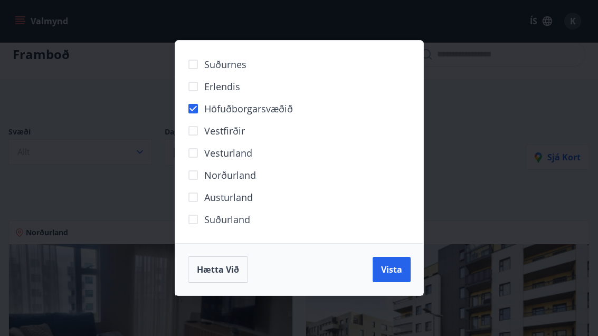
click at [394, 292] on div "Hætta við Vista" at bounding box center [299, 269] width 248 height 52
click at [398, 265] on span "Vista" at bounding box center [391, 270] width 21 height 12
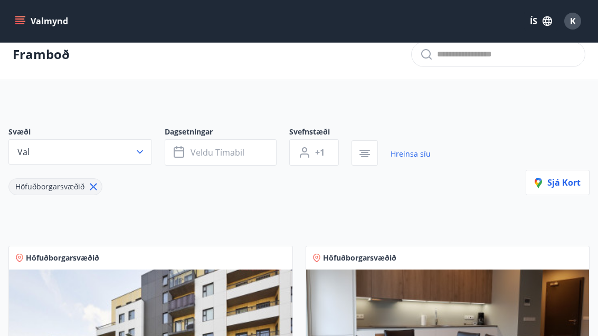
click at [223, 154] on span "Veldu tímabil" at bounding box center [218, 153] width 54 height 12
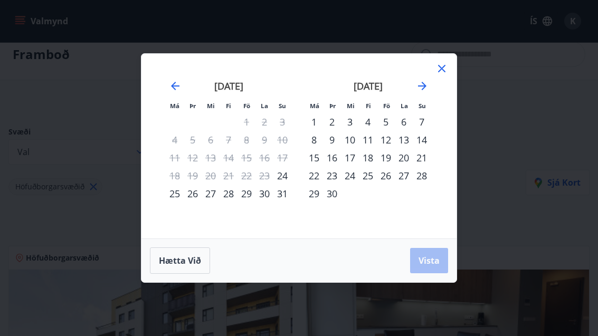
click at [447, 63] on icon at bounding box center [442, 68] width 13 height 13
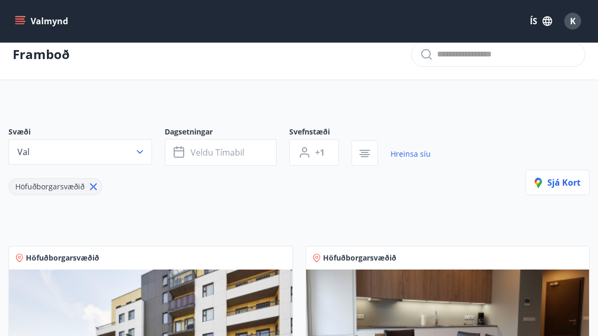
click at [247, 153] on button "Veldu tímabil" at bounding box center [221, 152] width 112 height 26
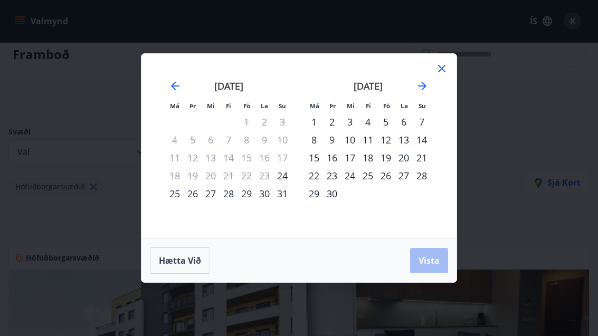
click at [427, 81] on icon "Move forward to switch to the next month." at bounding box center [422, 86] width 13 height 13
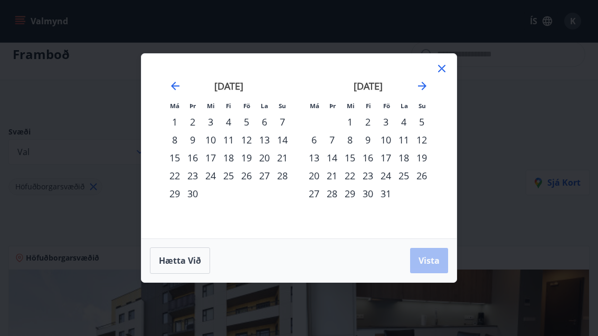
click at [426, 87] on icon "Move forward to switch to the next month." at bounding box center [422, 86] width 13 height 13
click at [423, 86] on icon "Move forward to switch to the next month." at bounding box center [422, 86] width 8 height 8
click at [317, 164] on div "15" at bounding box center [314, 158] width 18 height 18
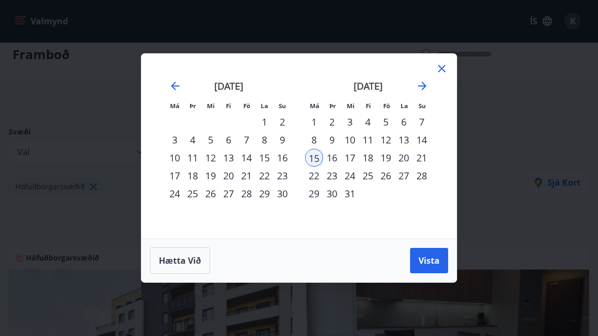
click at [408, 162] on div "20" at bounding box center [404, 158] width 18 height 18
click at [432, 281] on div "Hætta við Vista" at bounding box center [298, 261] width 315 height 44
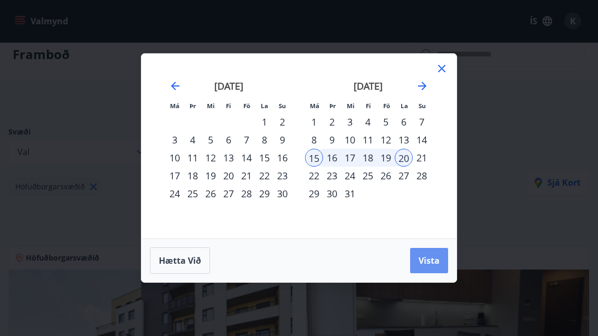
click at [442, 273] on button "Vista" at bounding box center [429, 260] width 38 height 25
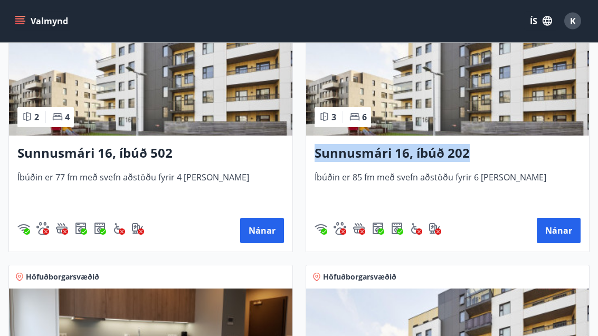
scroll to position [532, 0]
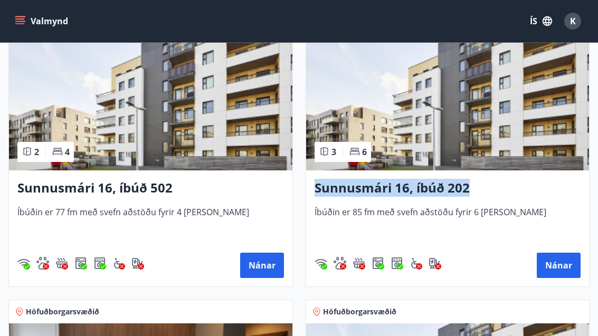
click at [275, 273] on button "Nánar" at bounding box center [262, 265] width 44 height 25
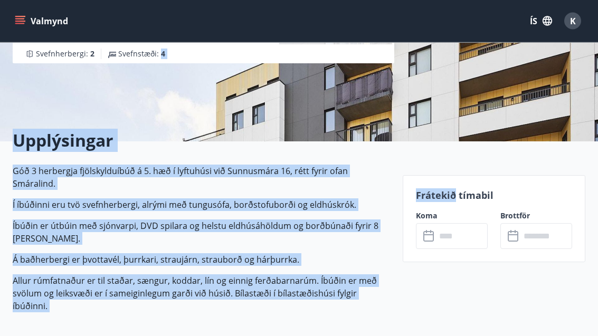
scroll to position [175, 0]
click at [468, 248] on input "text" at bounding box center [462, 236] width 52 height 26
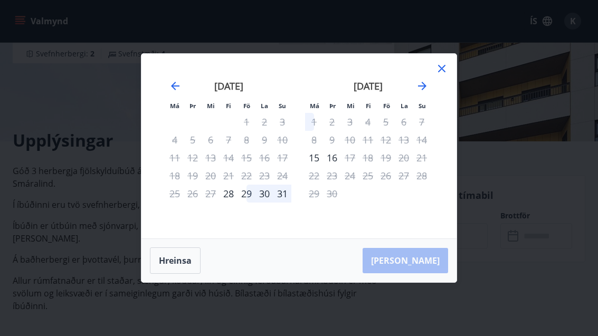
click at [428, 92] on icon "Move forward to switch to the next month." at bounding box center [422, 86] width 13 height 13
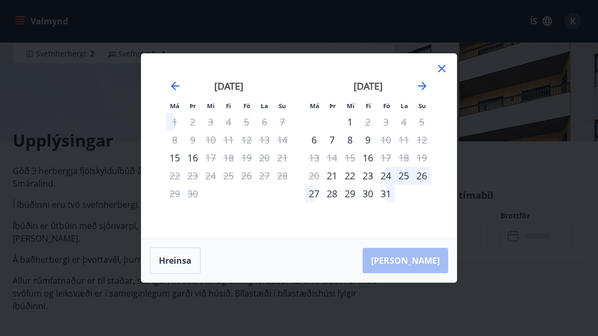
click at [428, 92] on icon "Move forward to switch to the next month." at bounding box center [422, 86] width 13 height 13
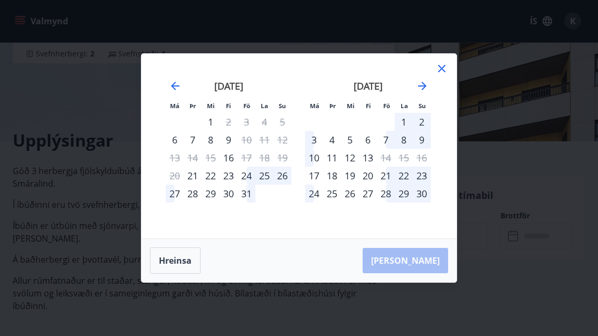
click at [427, 92] on icon "Move forward to switch to the next month." at bounding box center [422, 86] width 13 height 13
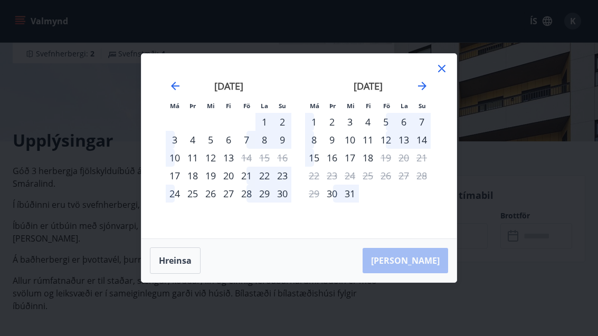
click at [447, 75] on icon at bounding box center [442, 68] width 13 height 13
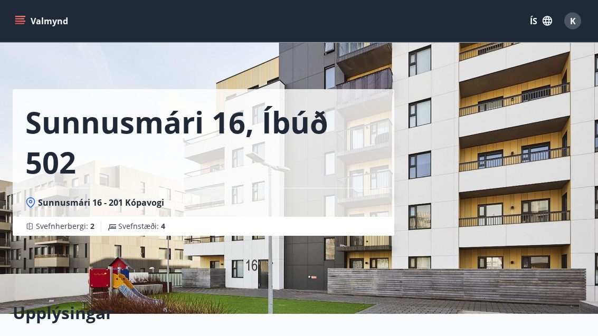
scroll to position [0, 0]
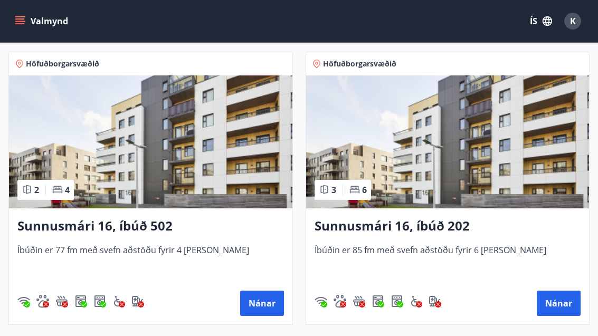
scroll to position [514, 0]
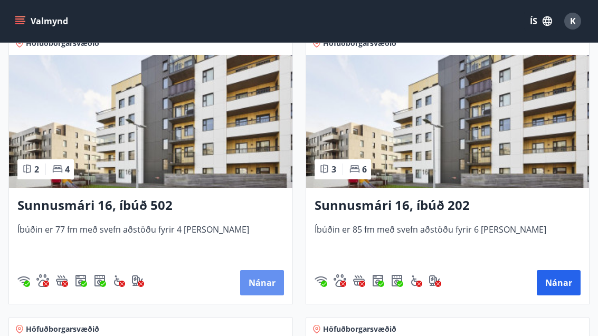
click at [261, 279] on button "Nánar" at bounding box center [262, 282] width 44 height 25
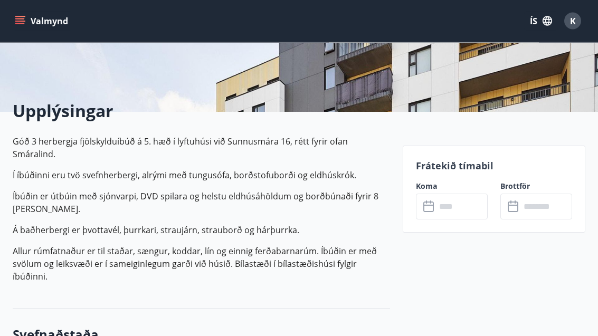
scroll to position [205, 0]
click at [462, 214] on input "text" at bounding box center [462, 207] width 52 height 26
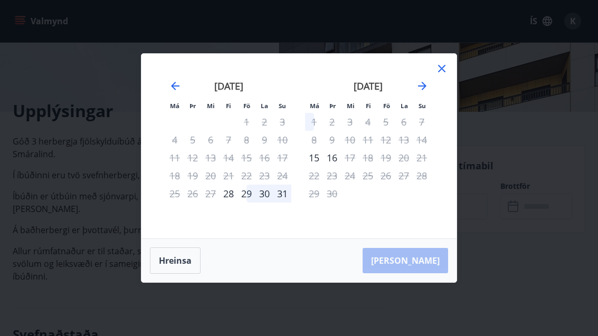
click at [417, 92] on icon "Move forward to switch to the next month." at bounding box center [422, 86] width 13 height 13
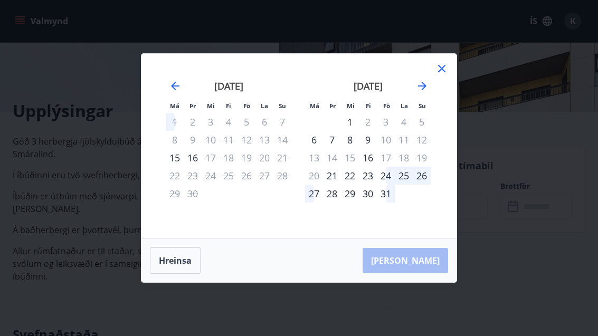
click at [428, 92] on icon "Move forward to switch to the next month." at bounding box center [422, 86] width 13 height 13
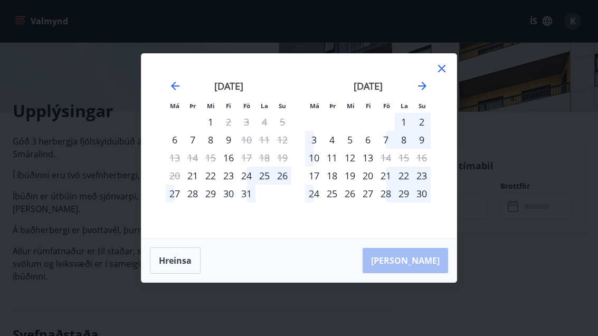
click at [437, 104] on div "[DATE] 1 2 3 4 5 6 7 8 9 10 11 12 13 14 15 16 17 18 19 20 21 22 23 24 25 26 27 …" at bounding box center [367, 153] width 139 height 173
click at [421, 92] on icon "Move forward to switch to the next month." at bounding box center [422, 86] width 13 height 13
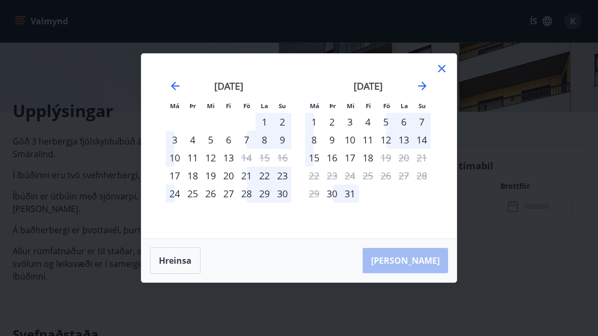
click at [446, 75] on icon at bounding box center [442, 68] width 13 height 13
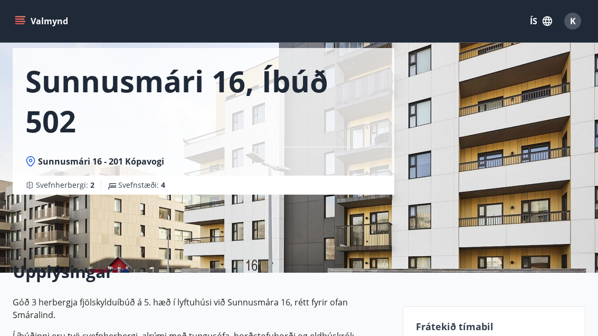
scroll to position [0, 0]
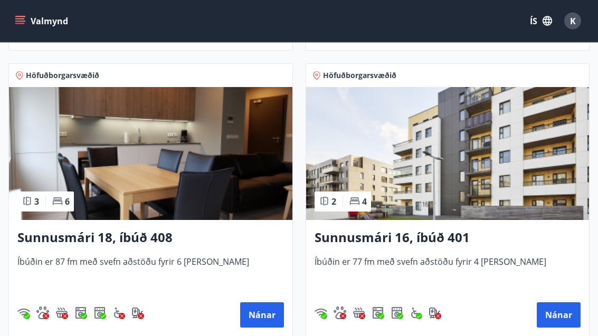
scroll to position [772, 0]
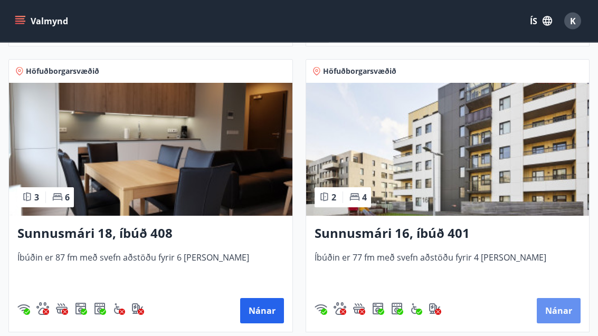
click at [556, 313] on button "Nánar" at bounding box center [559, 311] width 44 height 25
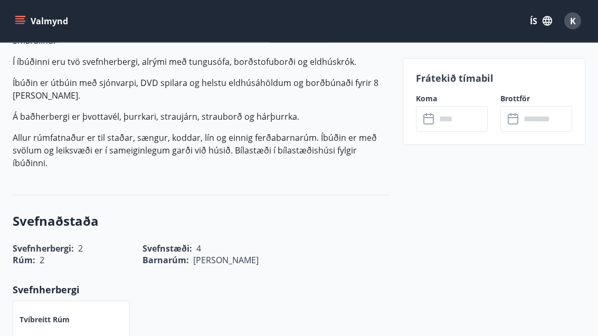
scroll to position [320, 0]
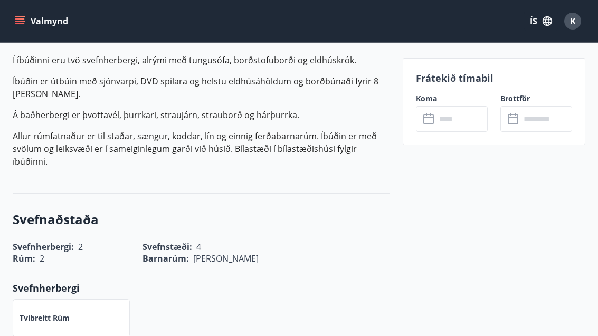
click at [464, 118] on input "text" at bounding box center [462, 119] width 52 height 26
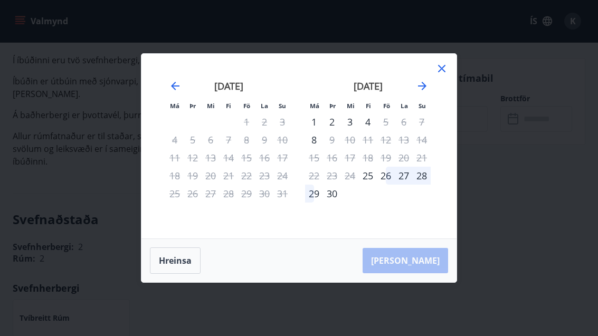
click at [431, 99] on div "[DATE] 1 2 3 4 5 6 7 8 9 10 11 12 13 14 15 16 17 18 19 20 21 22 23 24 25 26 27 …" at bounding box center [367, 153] width 139 height 173
click at [421, 92] on icon "Move forward to switch to the next month." at bounding box center [422, 86] width 13 height 13
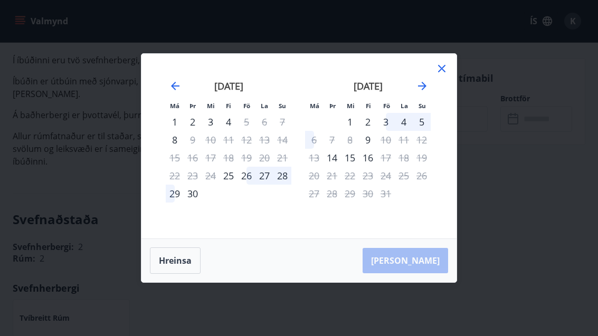
click at [428, 92] on icon "Move forward to switch to the next month." at bounding box center [422, 86] width 13 height 13
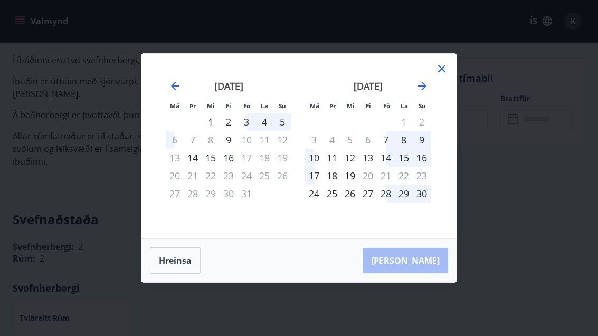
click at [422, 92] on icon "Move forward to switch to the next month." at bounding box center [422, 86] width 13 height 13
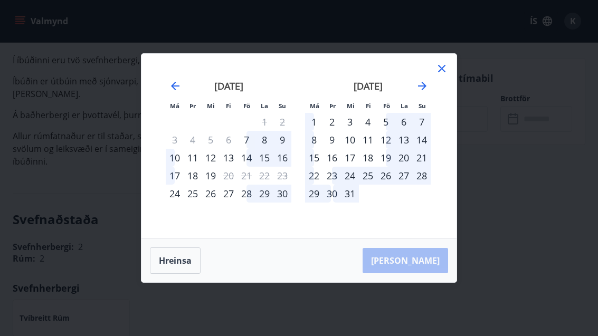
click at [518, 205] on div "Má Þr Mi Fi Fö La Su Má Þr Mi Fi Fö La Su [DATE] 1 2 3 4 5 6 7 8 9 10 11 12 13 …" at bounding box center [299, 168] width 598 height 336
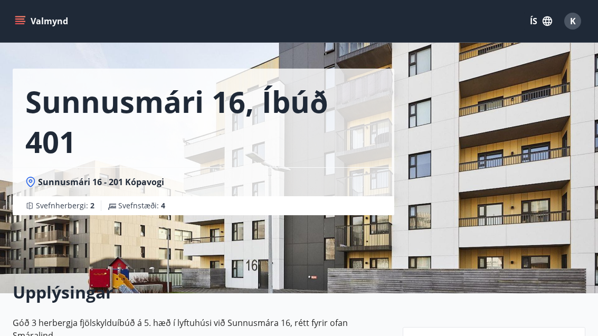
scroll to position [11, 0]
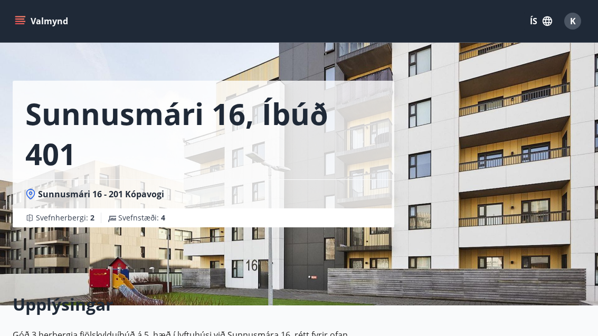
click at [23, 6] on div "Valmynd ÍS K" at bounding box center [299, 21] width 598 height 42
click at [20, 8] on div "Valmynd ÍS K" at bounding box center [299, 20] width 573 height 25
click at [34, 17] on button "Valmynd" at bounding box center [43, 21] width 60 height 19
click at [32, 15] on button "Valmynd" at bounding box center [43, 21] width 60 height 19
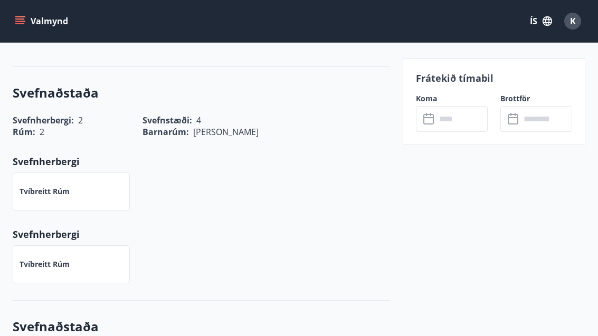
scroll to position [0, 0]
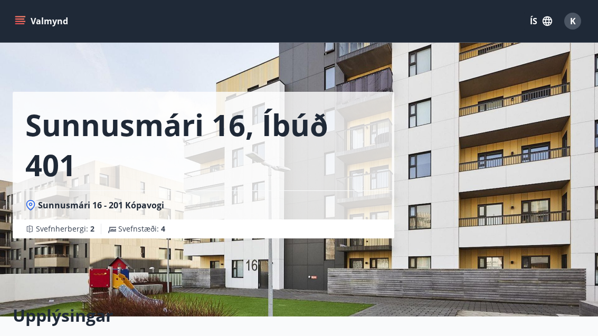
click at [25, 26] on button "Valmynd" at bounding box center [43, 21] width 60 height 19
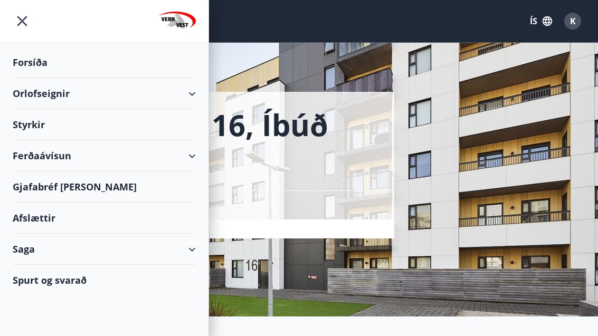
click at [202, 89] on div "Orlofseignir" at bounding box center [104, 93] width 209 height 31
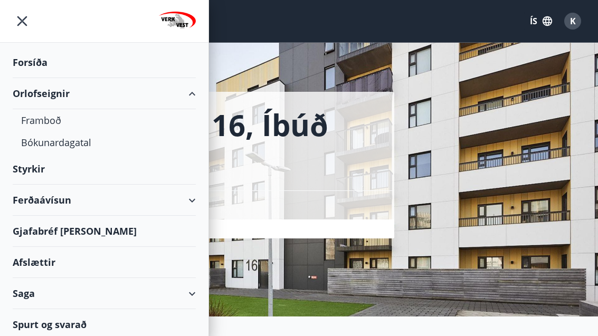
click at [79, 138] on div "Bókunardagatal" at bounding box center [104, 142] width 166 height 22
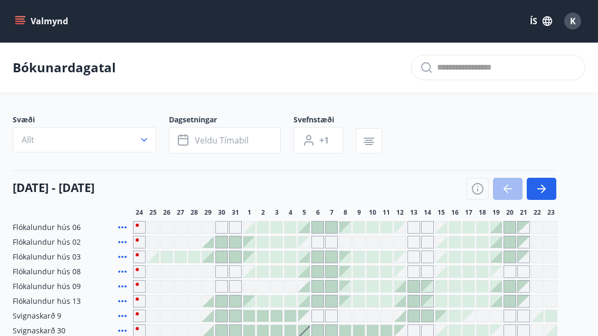
click at [538, 192] on icon "button" at bounding box center [541, 189] width 13 height 13
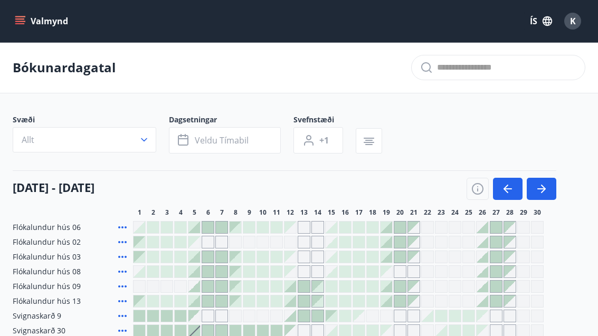
click at [539, 192] on icon "button" at bounding box center [541, 189] width 13 height 13
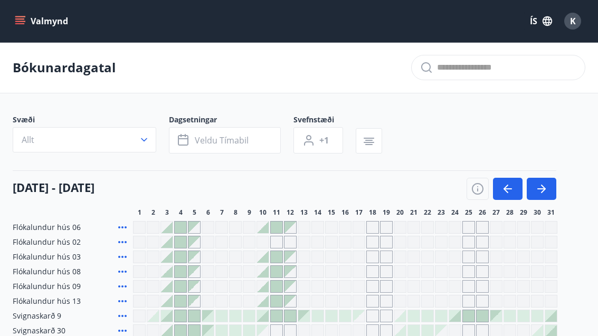
click at [545, 193] on icon "button" at bounding box center [541, 189] width 13 height 13
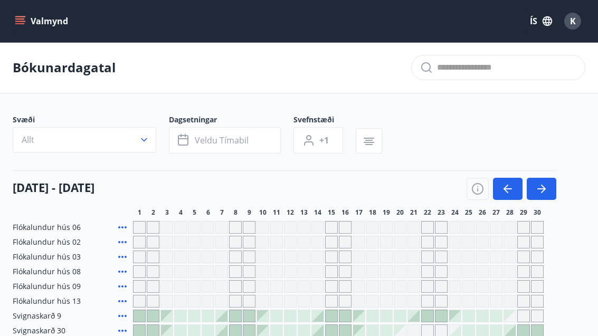
click at [544, 188] on icon "button" at bounding box center [543, 189] width 5 height 8
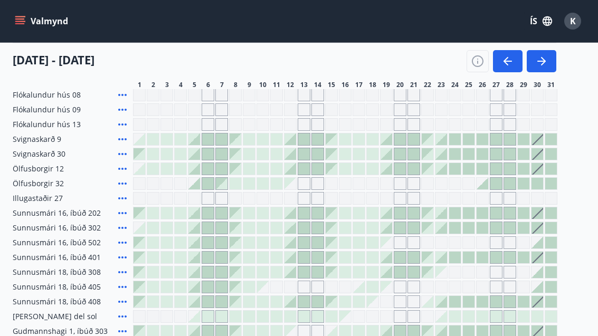
scroll to position [176, 0]
click at [384, 267] on div at bounding box center [386, 273] width 13 height 13
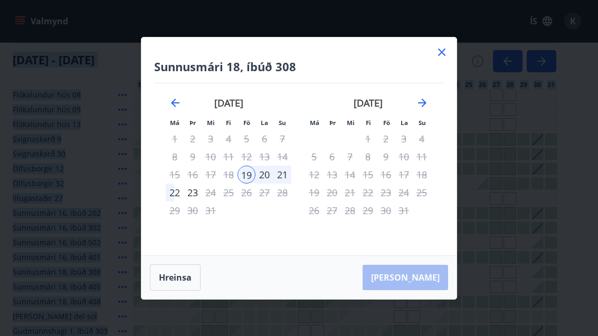
click at [448, 59] on icon at bounding box center [442, 52] width 13 height 13
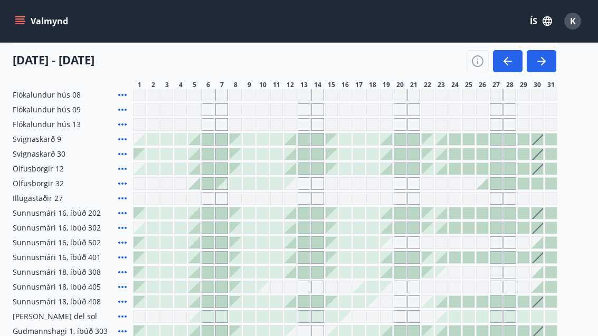
click at [124, 247] on icon at bounding box center [122, 243] width 13 height 13
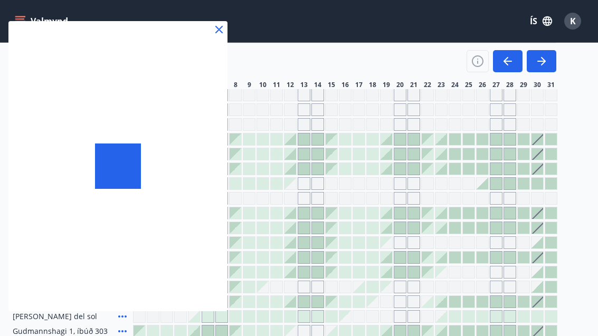
click at [122, 241] on div at bounding box center [117, 166] width 219 height 290
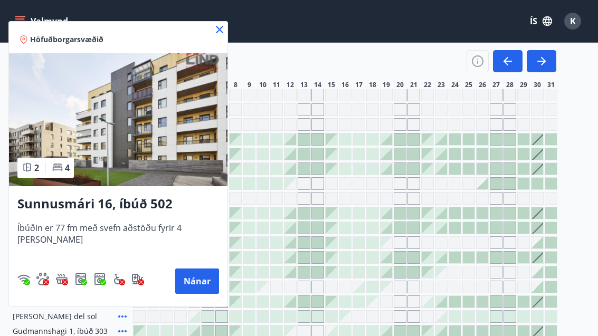
click at [188, 279] on button "Nánar" at bounding box center [197, 281] width 44 height 25
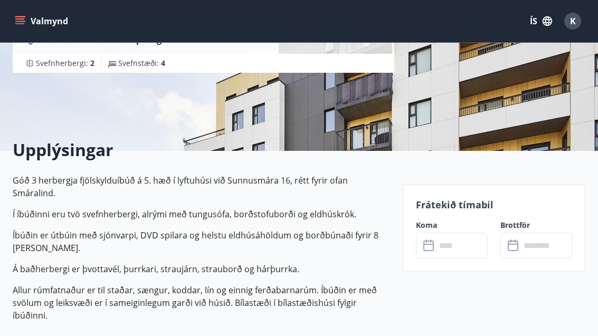
scroll to position [192, 0]
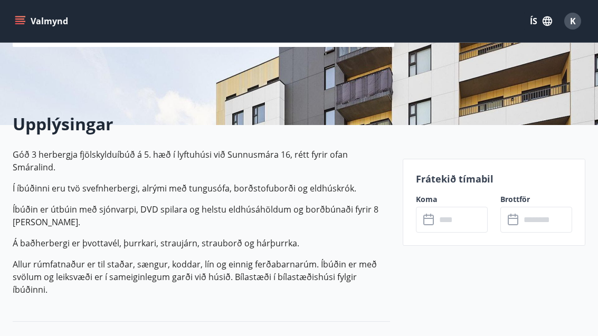
click at [457, 228] on input "text" at bounding box center [462, 220] width 52 height 26
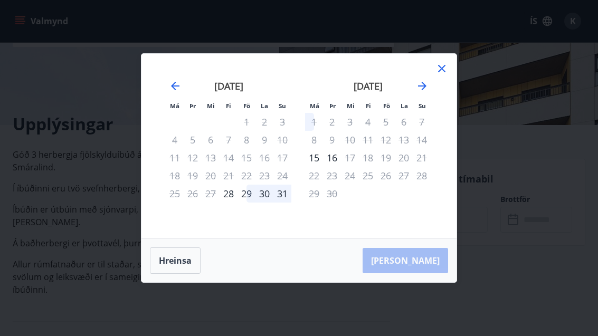
click at [421, 92] on icon "Move forward to switch to the next month." at bounding box center [422, 86] width 13 height 13
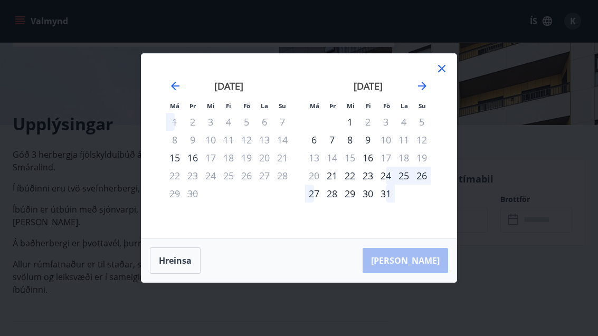
click at [427, 92] on icon "Move forward to switch to the next month." at bounding box center [422, 86] width 13 height 13
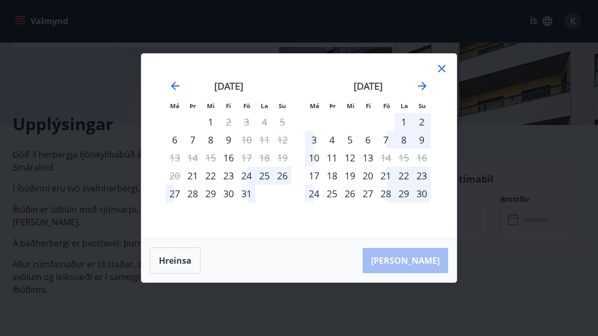
click at [426, 92] on icon "Move forward to switch to the next month." at bounding box center [422, 86] width 13 height 13
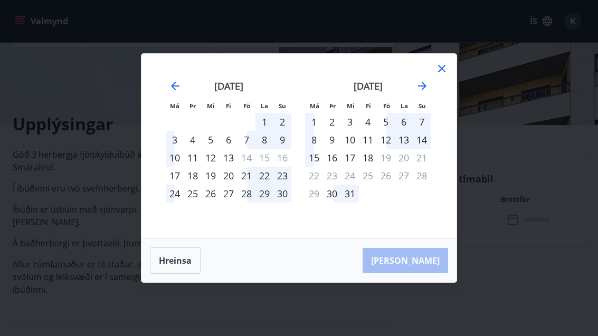
click at [444, 75] on icon at bounding box center [442, 68] width 13 height 13
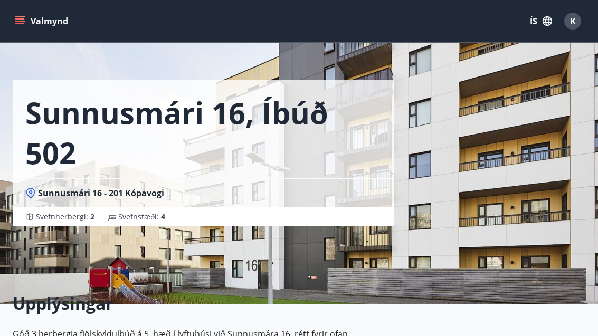
scroll to position [0, 0]
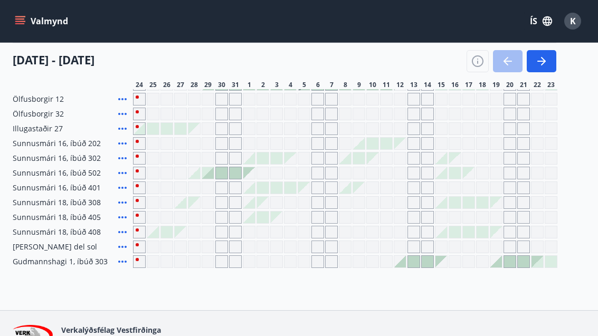
scroll to position [249, 0]
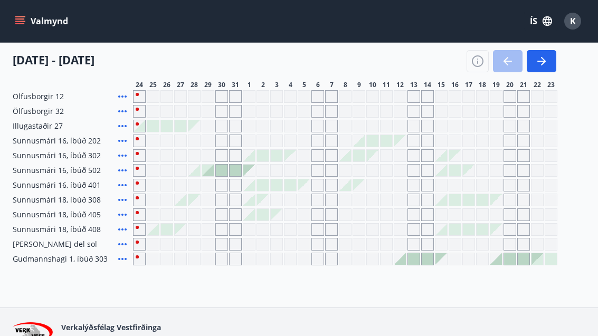
click at [124, 263] on icon at bounding box center [122, 259] width 13 height 13
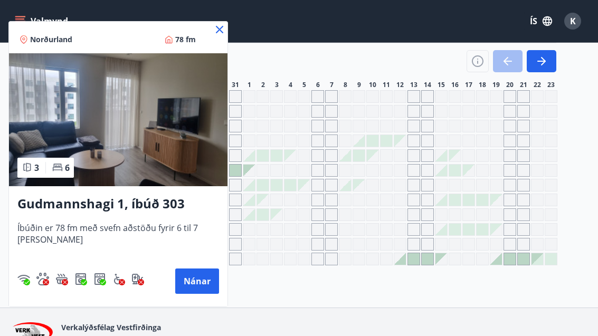
click at [227, 29] on div "Norðurland 78 fm" at bounding box center [118, 38] width 219 height 32
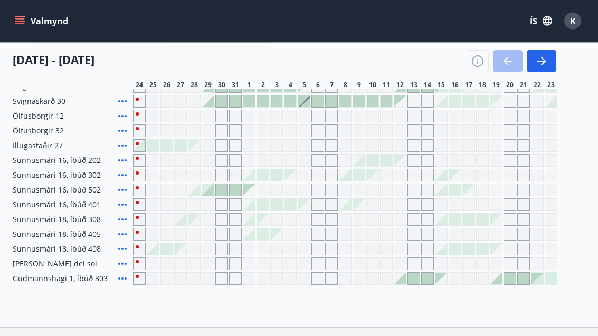
scroll to position [230, 0]
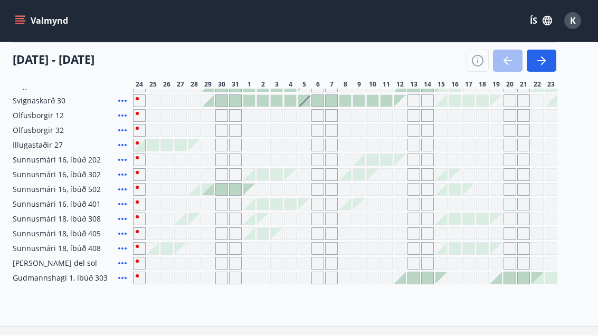
click at [127, 202] on icon at bounding box center [122, 205] width 13 height 13
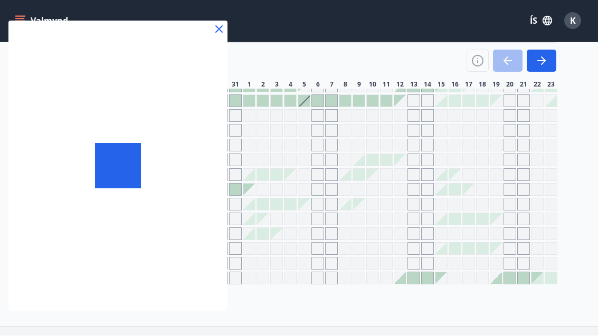
scroll to position [230, 0]
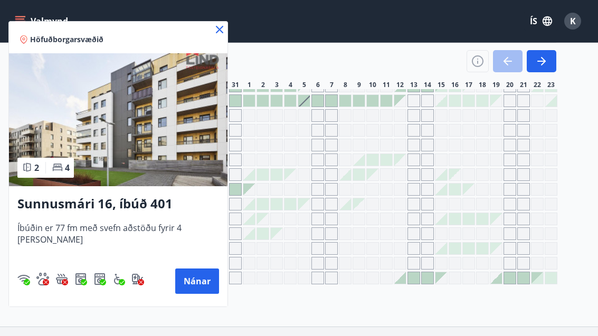
click at [200, 290] on button "Nánar" at bounding box center [197, 281] width 44 height 25
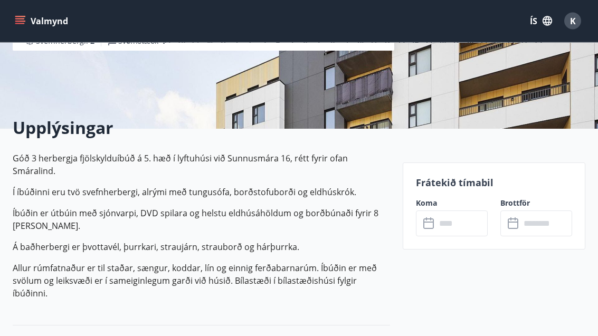
scroll to position [188, 0]
click at [457, 230] on input "text" at bounding box center [462, 224] width 52 height 26
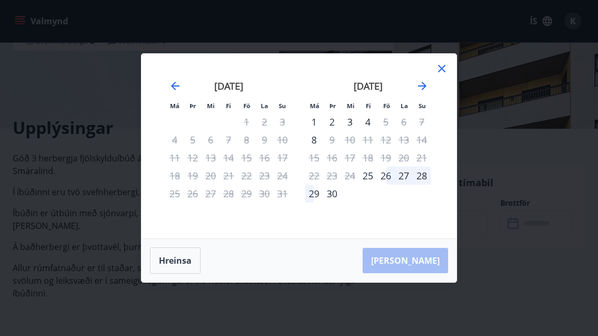
click at [423, 92] on icon "Move forward to switch to the next month." at bounding box center [422, 86] width 13 height 13
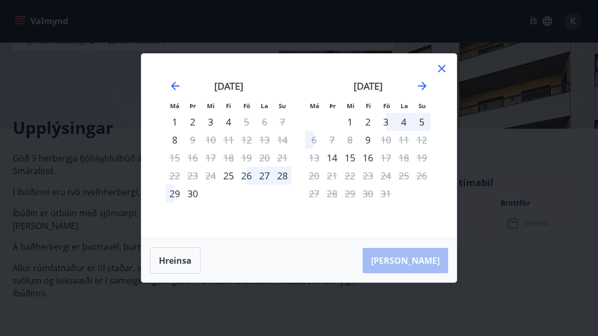
click at [428, 92] on icon "Move forward to switch to the next month." at bounding box center [422, 86] width 13 height 13
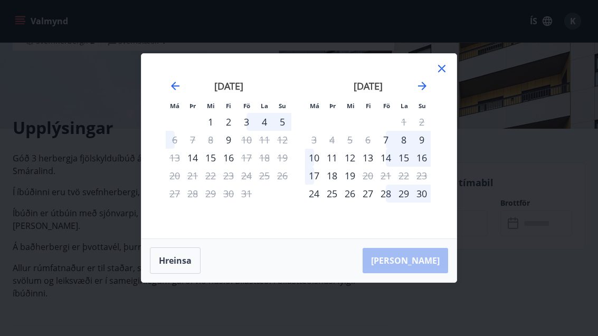
click at [428, 92] on icon "Move forward to switch to the next month." at bounding box center [422, 86] width 13 height 13
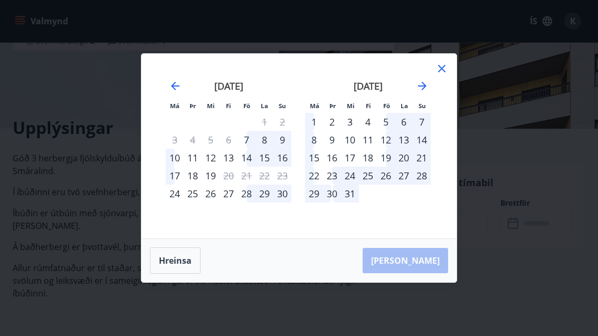
click at [338, 167] on div "16" at bounding box center [332, 158] width 18 height 18
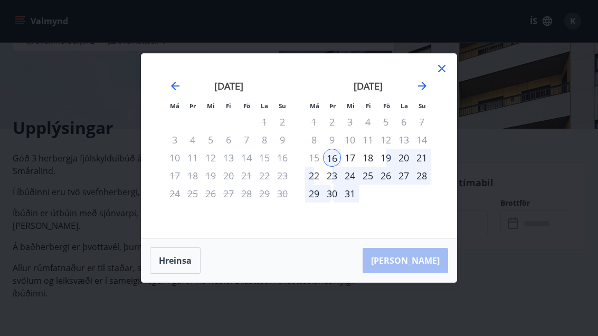
click at [443, 75] on icon at bounding box center [442, 68] width 13 height 13
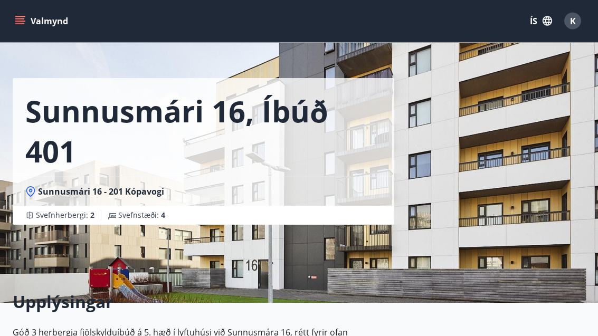
scroll to position [0, 0]
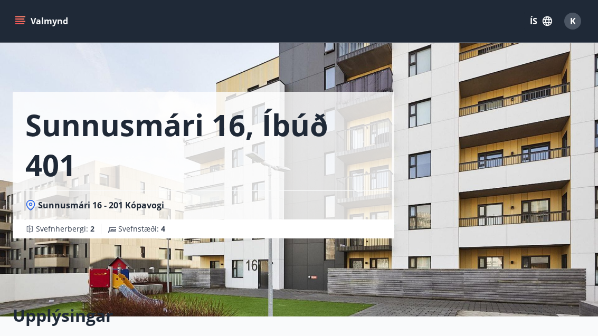
click at [29, 22] on button "Valmynd" at bounding box center [43, 21] width 60 height 19
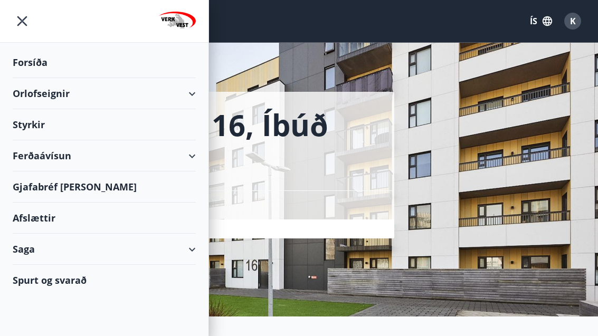
click at [26, 185] on div "Gjafabréf [PERSON_NAME]" at bounding box center [104, 187] width 183 height 31
